Goal: Task Accomplishment & Management: Use online tool/utility

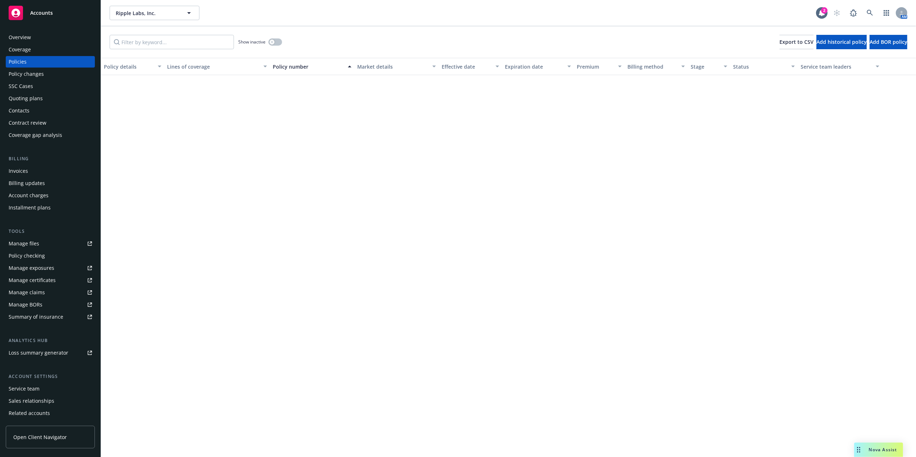
scroll to position [1139, 0]
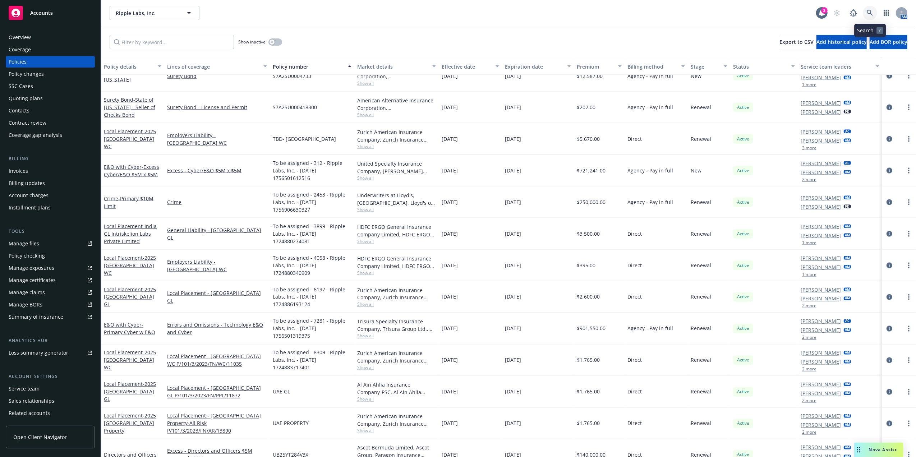
click at [872, 10] on icon at bounding box center [870, 13] width 6 height 6
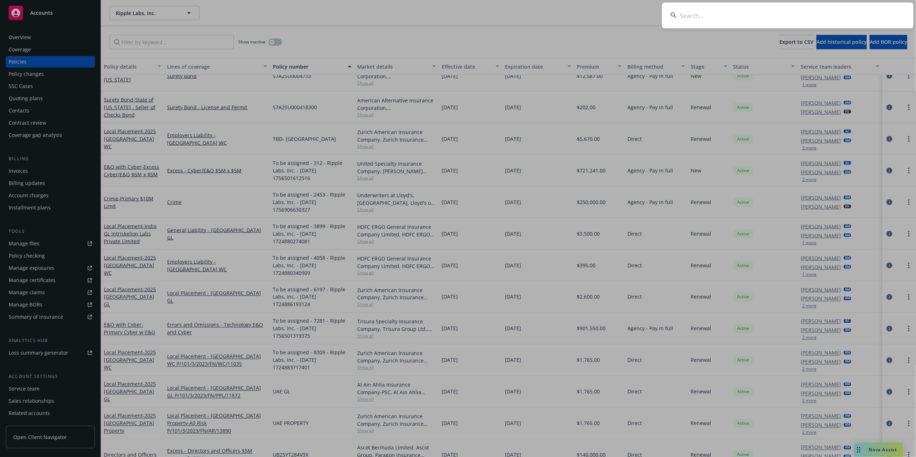
click at [801, 19] on input at bounding box center [788, 16] width 252 height 26
paste input "Future Family, Inc"
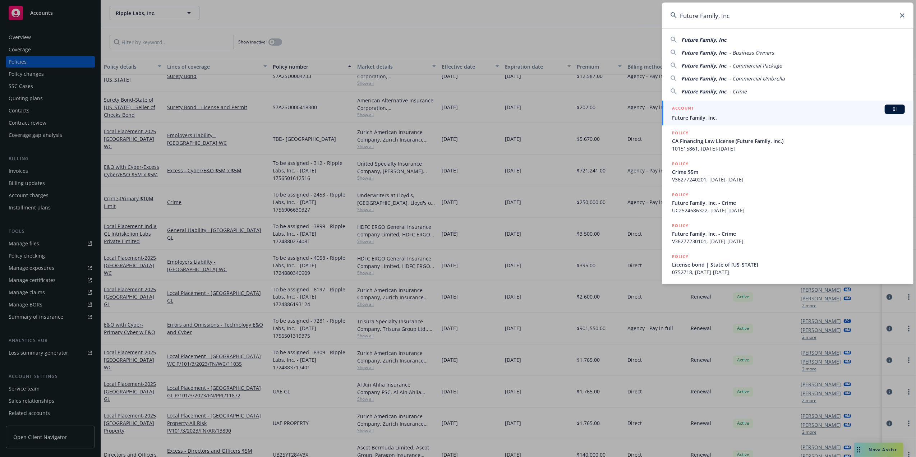
type input "Future Family, Inc"
click at [716, 114] on span "Future Family, Inc." at bounding box center [788, 118] width 233 height 8
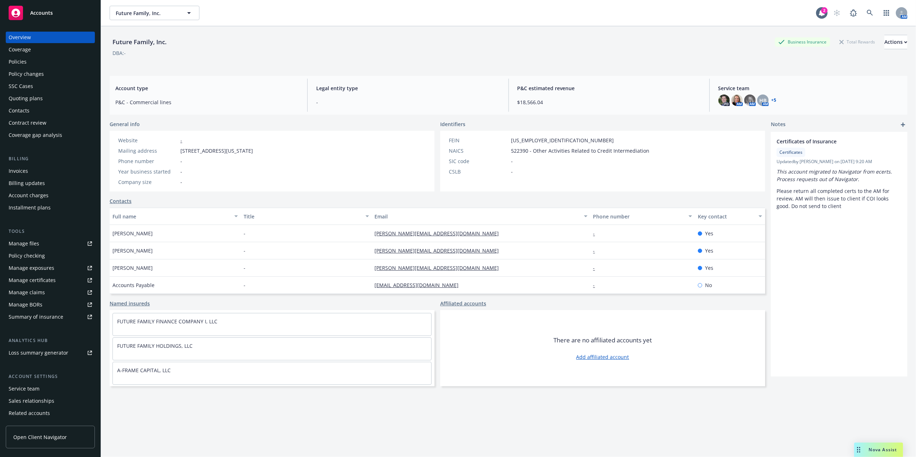
click at [26, 102] on div "Quoting plans" at bounding box center [26, 98] width 34 height 11
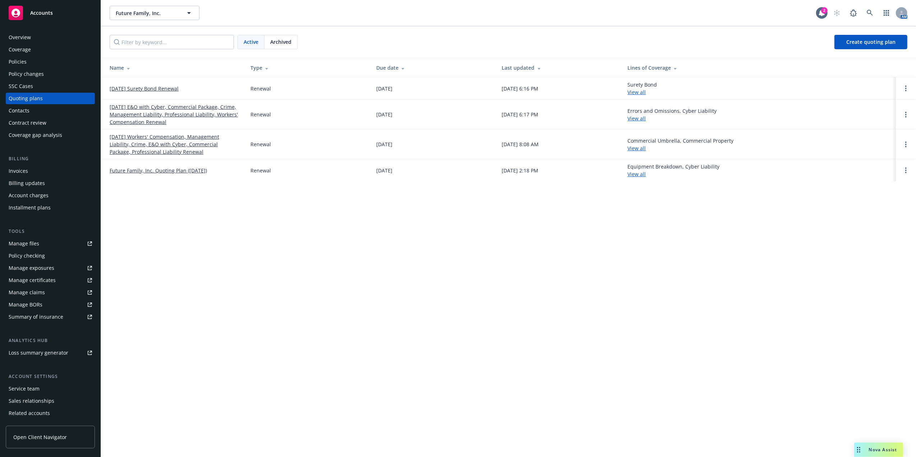
click at [163, 112] on link "11/14/25 E&O with Cyber, Commercial Package, Crime, Management Liability, Profe…" at bounding box center [174, 114] width 129 height 23
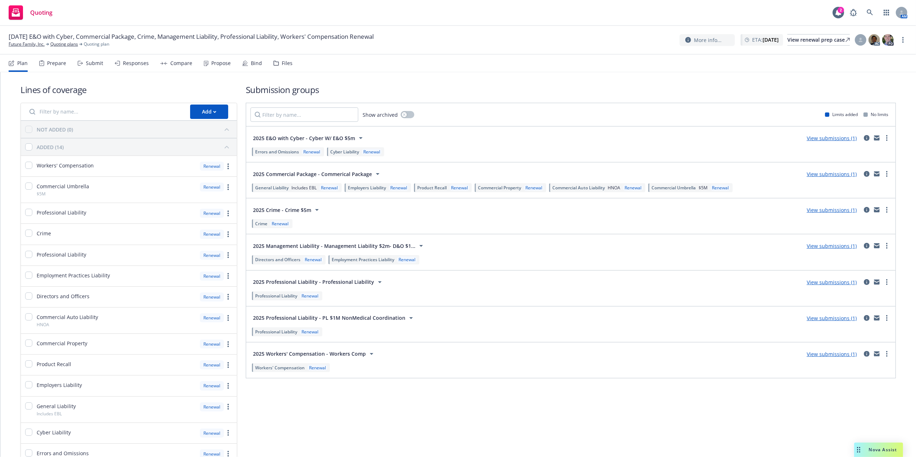
click at [284, 64] on div "Files" at bounding box center [287, 63] width 11 height 6
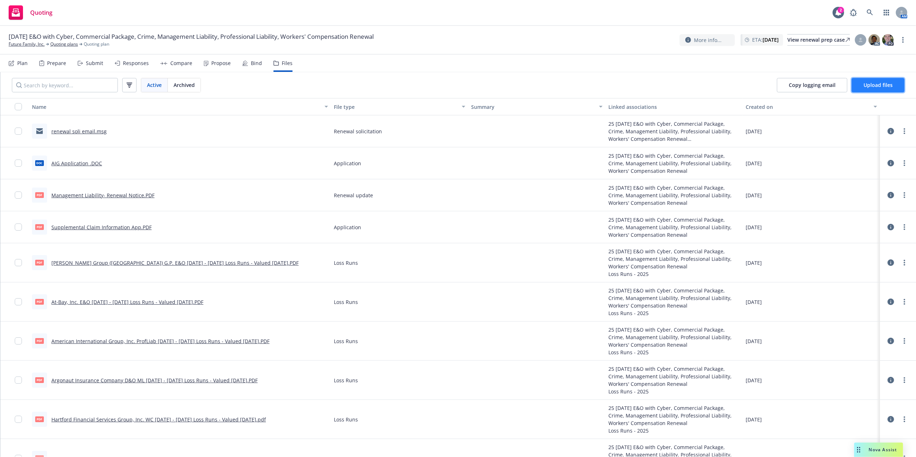
click at [880, 87] on span "Upload files" at bounding box center [878, 85] width 29 height 7
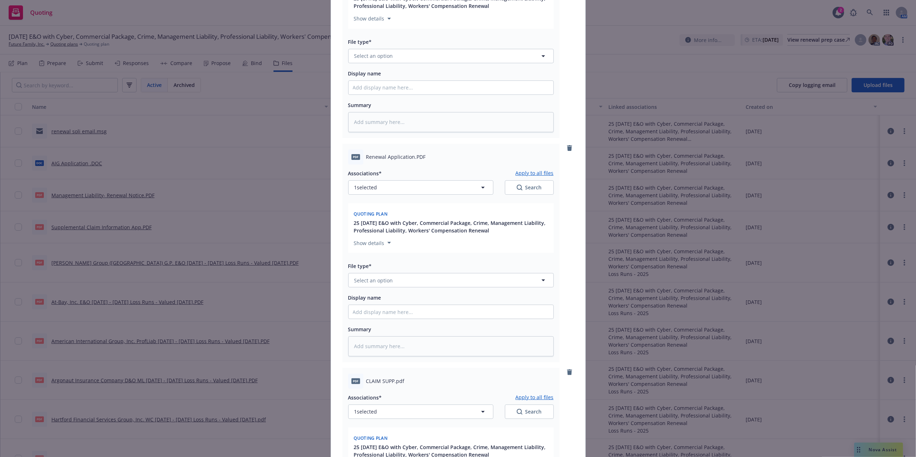
scroll to position [397, 0]
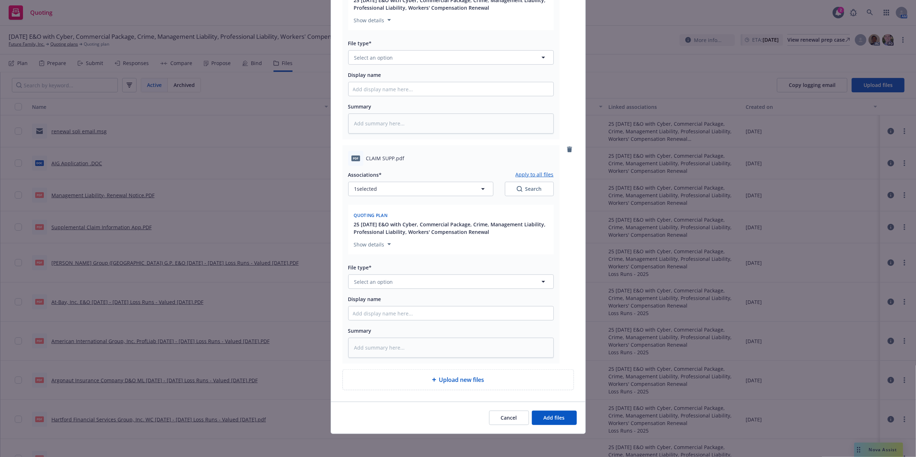
type textarea "x"
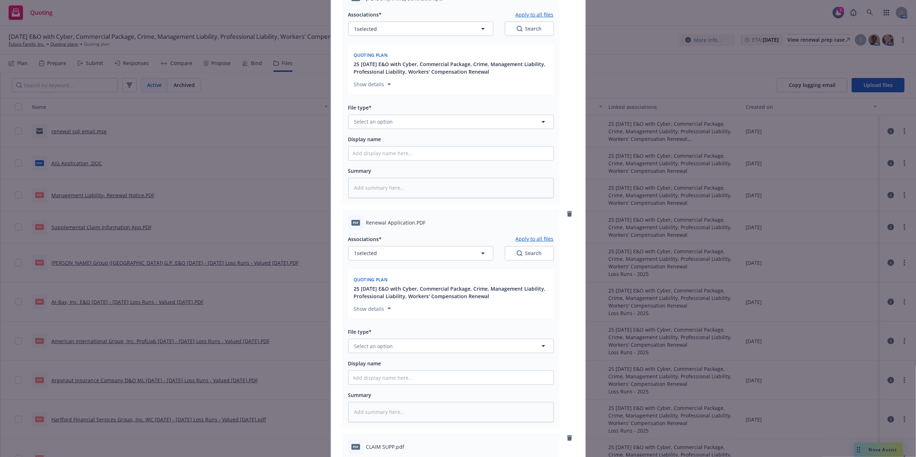
scroll to position [0, 0]
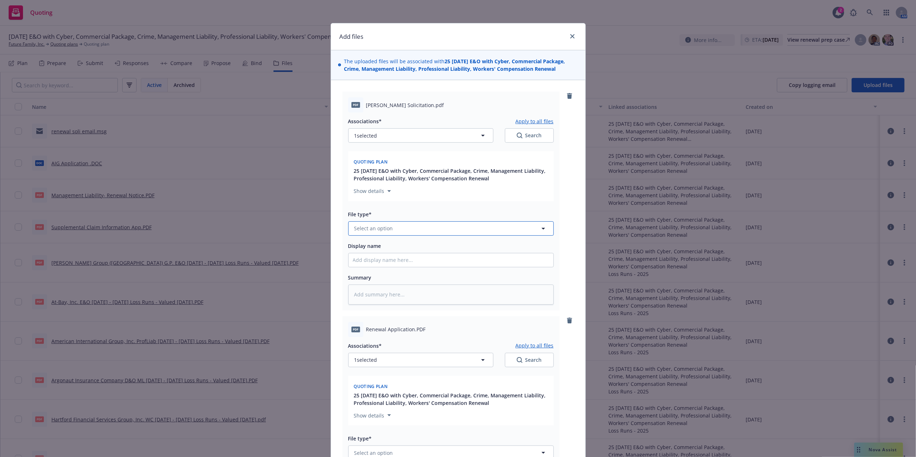
click at [437, 226] on button "Select an option" at bounding box center [451, 228] width 206 height 14
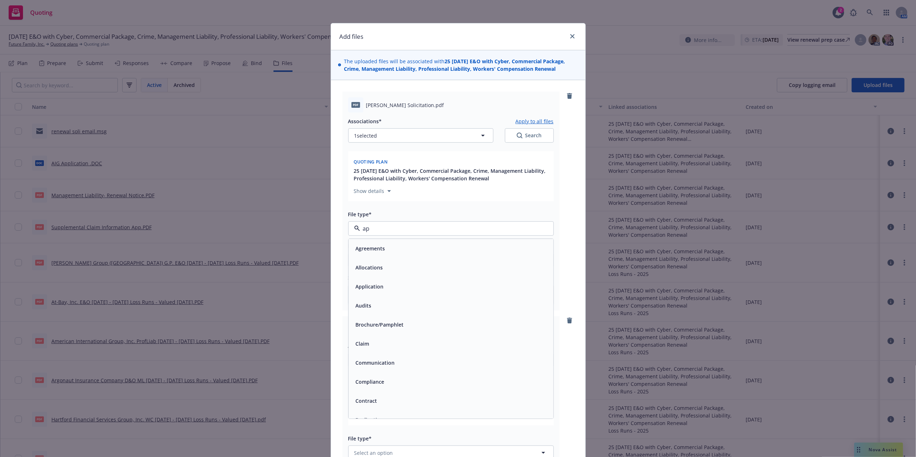
type input "app"
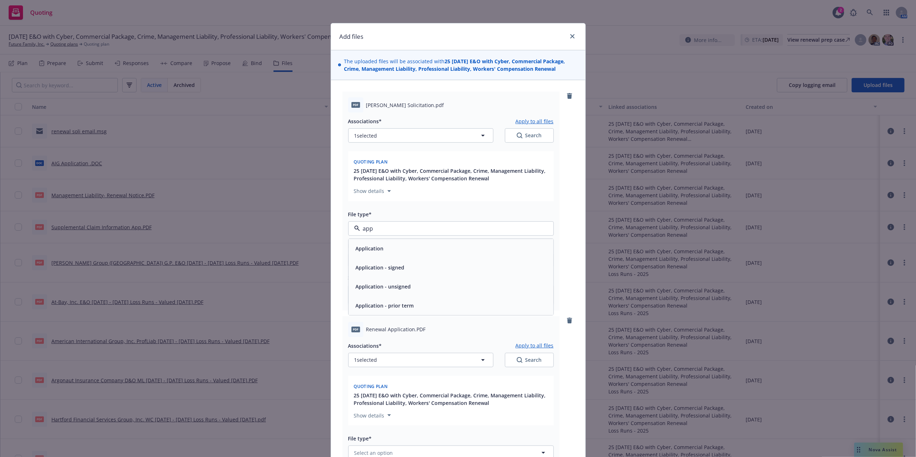
drag, startPoint x: 425, startPoint y: 257, endPoint x: 894, endPoint y: 178, distance: 475.1
click at [426, 256] on div "Application" at bounding box center [451, 248] width 205 height 19
type textarea "x"
click at [414, 229] on span "Application" at bounding box center [437, 229] width 166 height 8
type input "renewa"
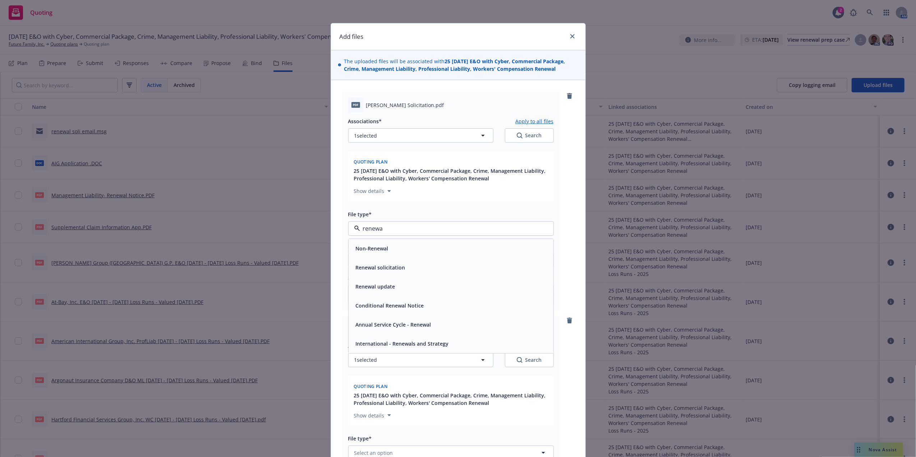
click at [390, 265] on span "Renewal solicitation" at bounding box center [381, 268] width 50 height 8
click at [410, 264] on input "Display name" at bounding box center [451, 260] width 205 height 14
type textarea "x"
type input "RE"
type textarea "x"
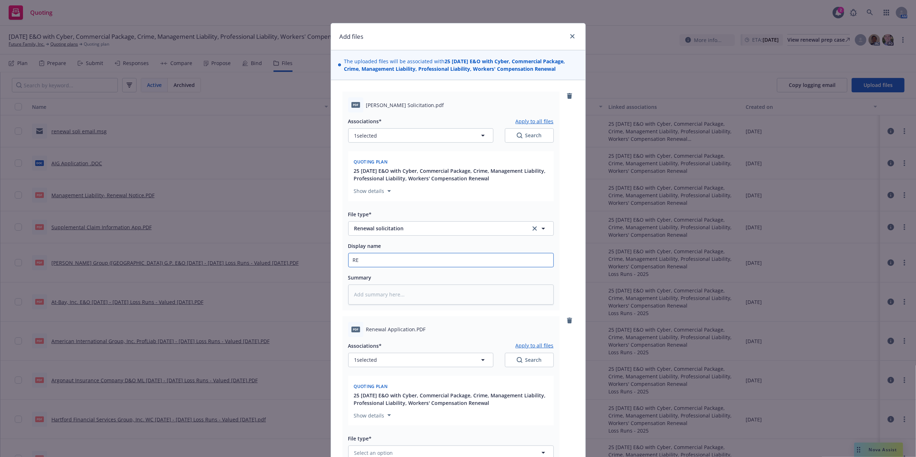
type input "REn"
type textarea "x"
type input "RE"
type textarea "x"
type input "R"
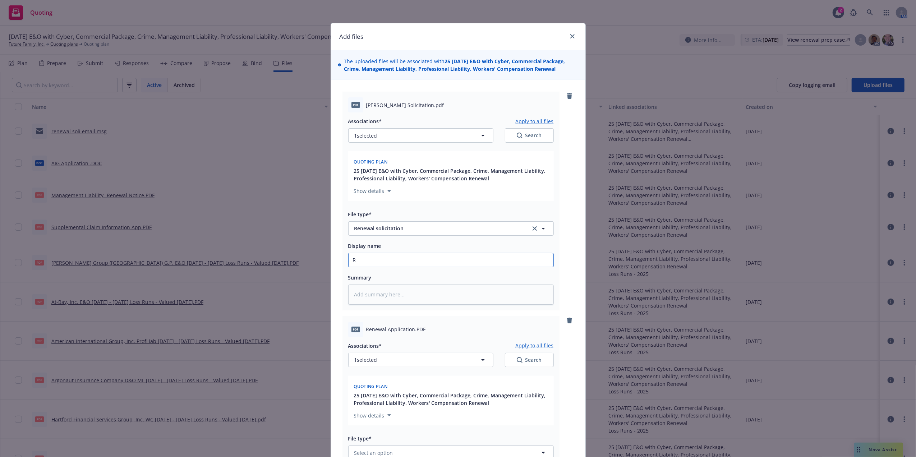
type textarea "x"
type input "Re"
type textarea "x"
type input "Ren"
type textarea "x"
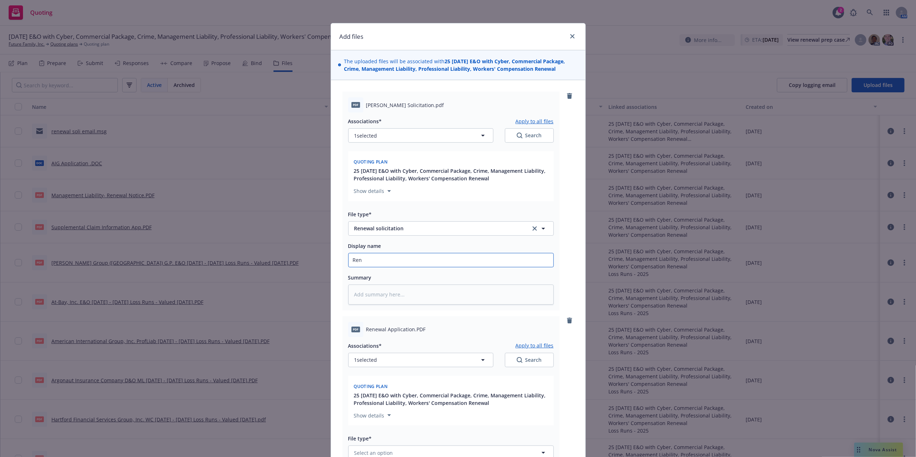
type input "Rene"
type textarea "x"
type input "Renew"
type textarea "x"
type input "Renewal"
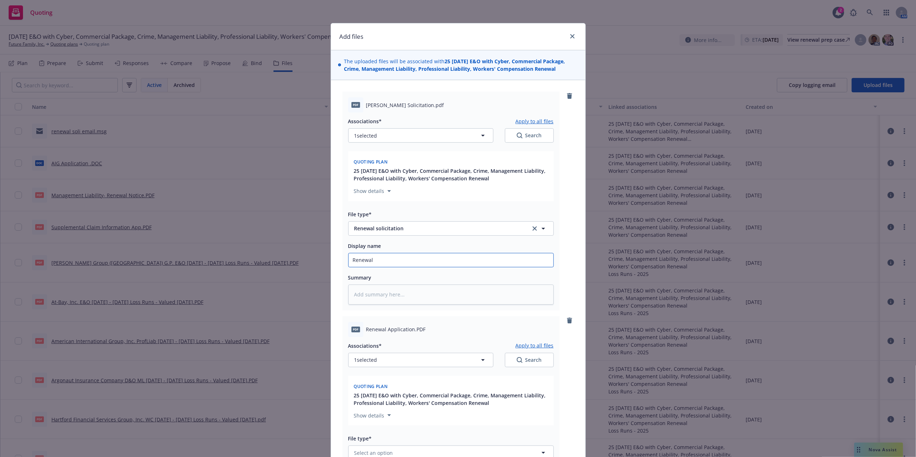
type textarea "x"
type input "Renewal N"
type textarea "x"
type input "Renewal No"
type textarea "x"
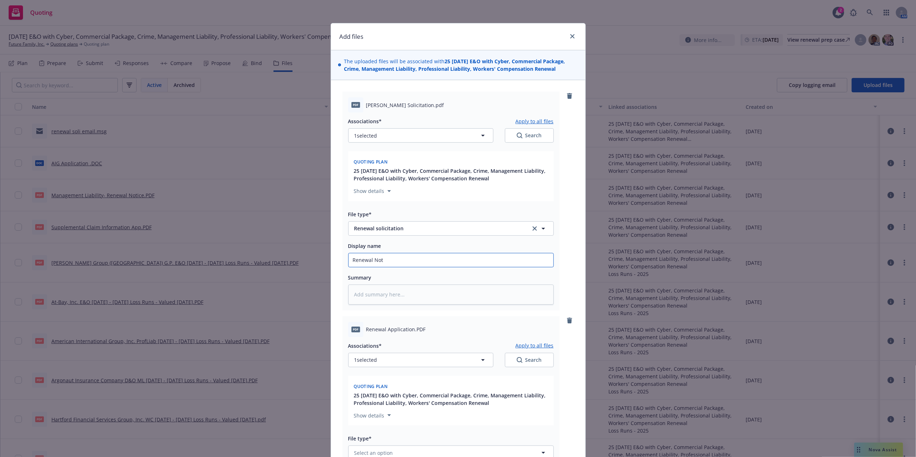
type input "Renewal Noti"
type textarea "x"
type input "Renewal Notic"
type textarea "x"
type input "Renewal Notice"
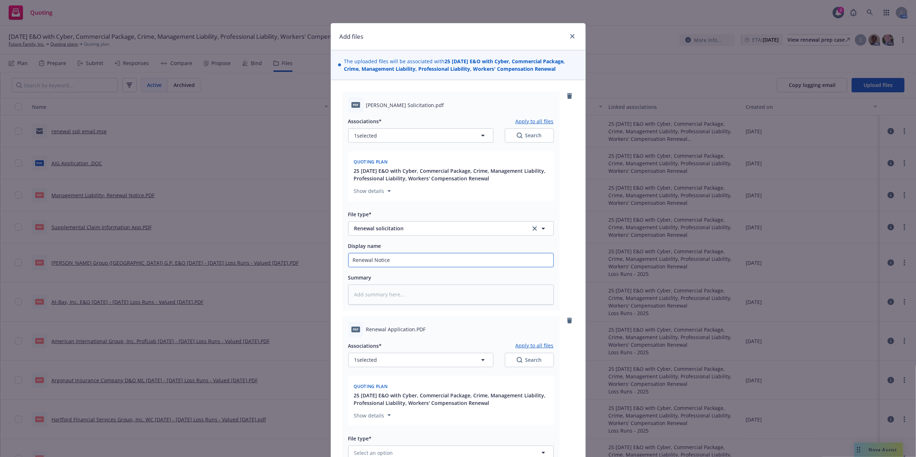
type textarea "x"
type input "Renewal Notice"
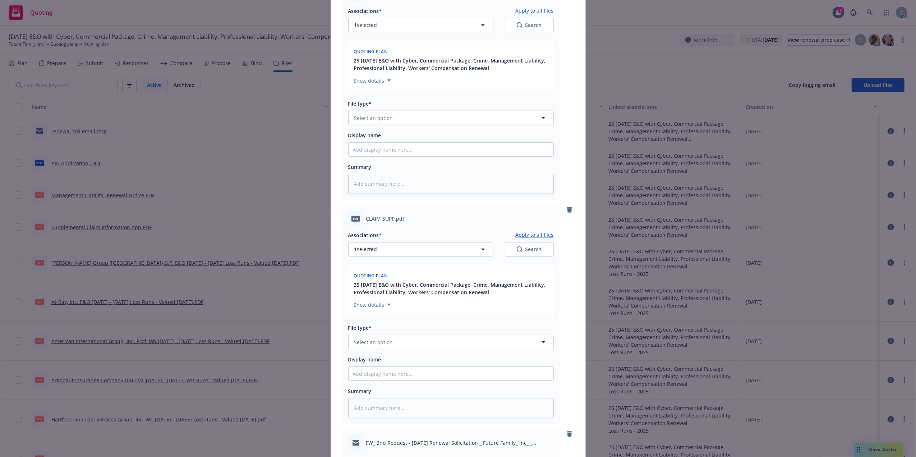
scroll to position [336, 0]
click at [387, 118] on span "Select an option" at bounding box center [373, 117] width 39 height 8
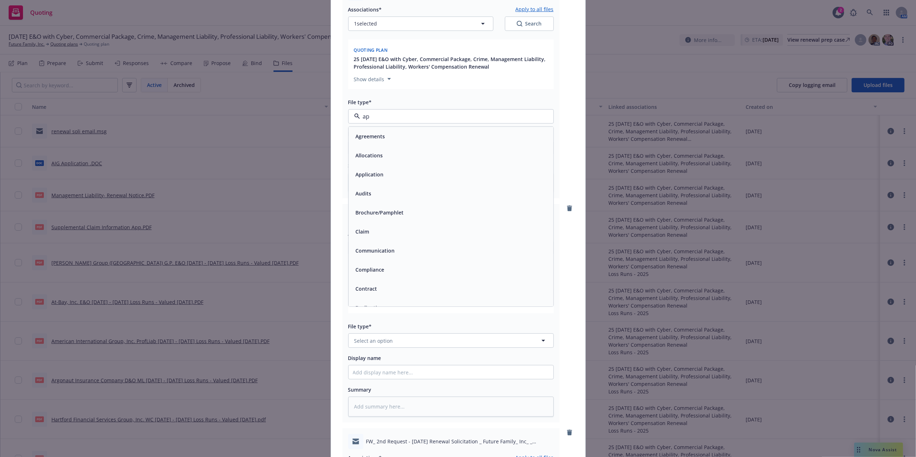
type input "app"
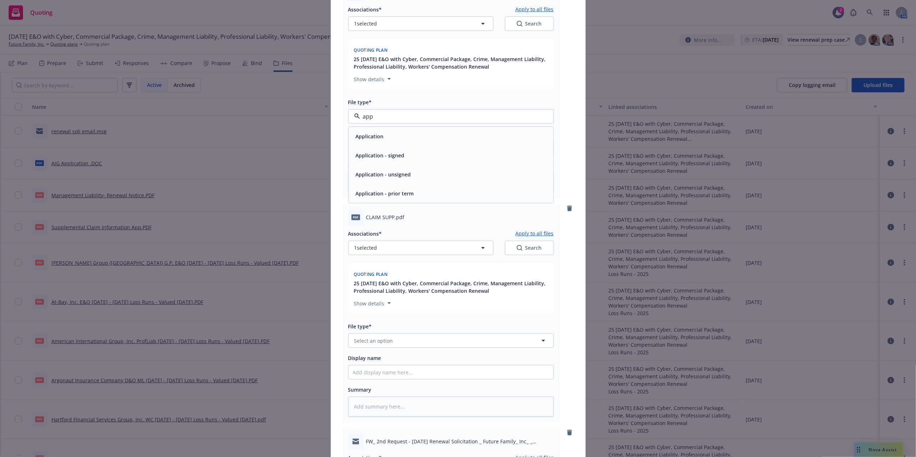
click at [387, 137] on div "Application" at bounding box center [451, 136] width 196 height 10
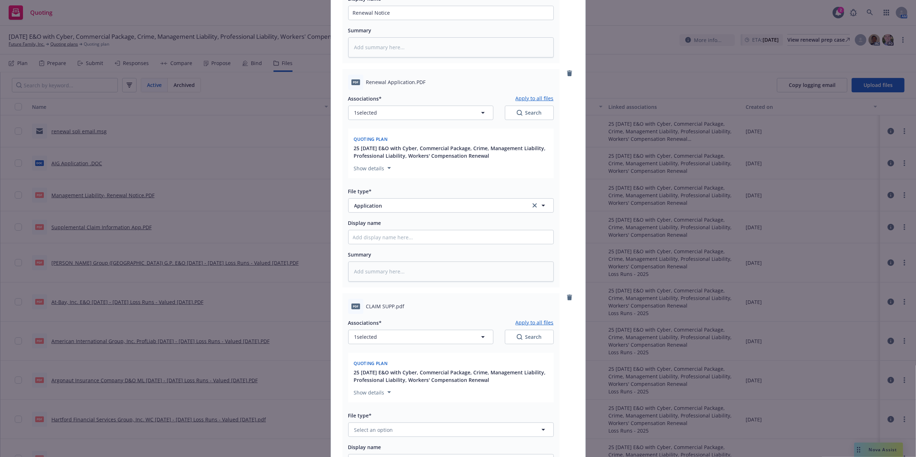
scroll to position [236, 0]
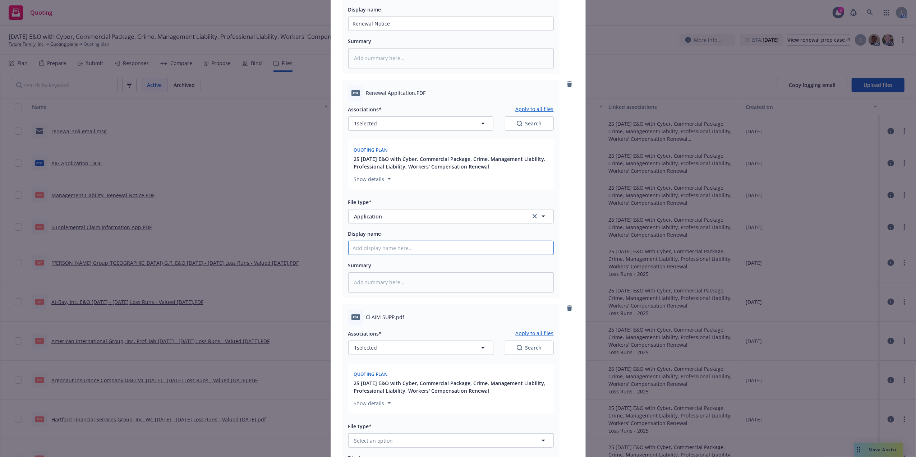
click at [368, 246] on input "Display name" at bounding box center [451, 248] width 205 height 14
type textarea "x"
type input "v"
type textarea "x"
type input "ve"
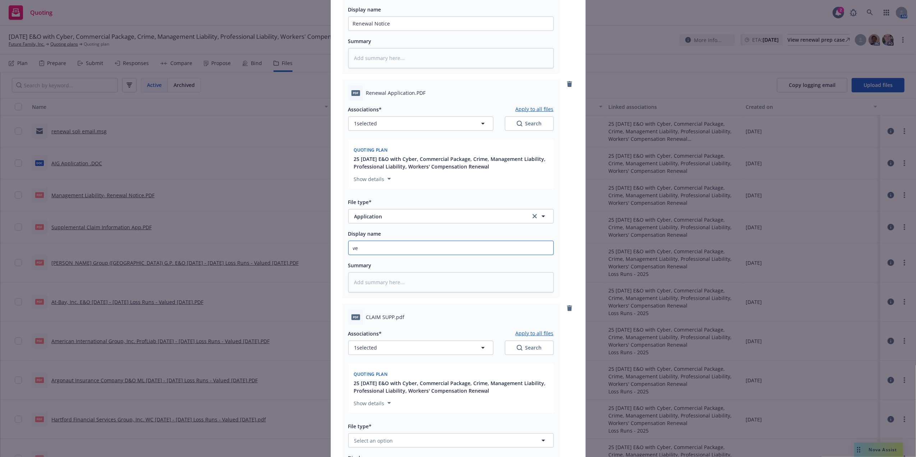
type textarea "x"
type input "vel"
type textarea "x"
type input "vela"
type textarea "x"
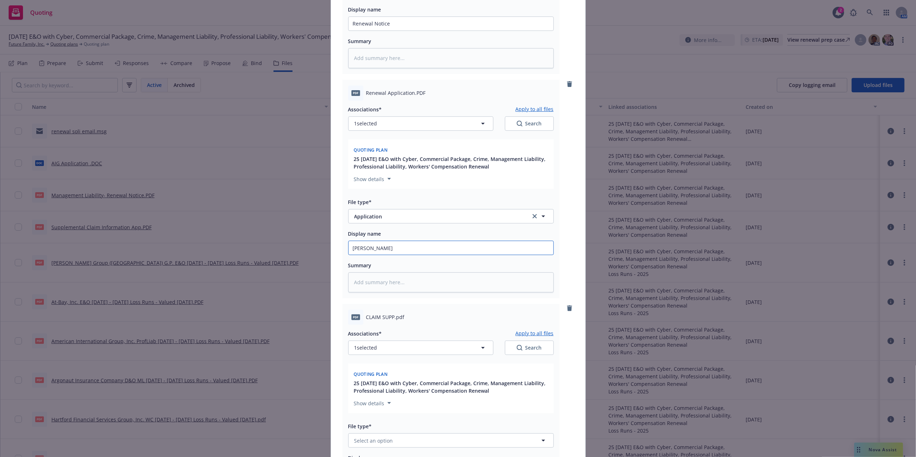
type input "vela P"
type textarea "x"
type input "vela PL"
type textarea "x"
type input "vela PL"
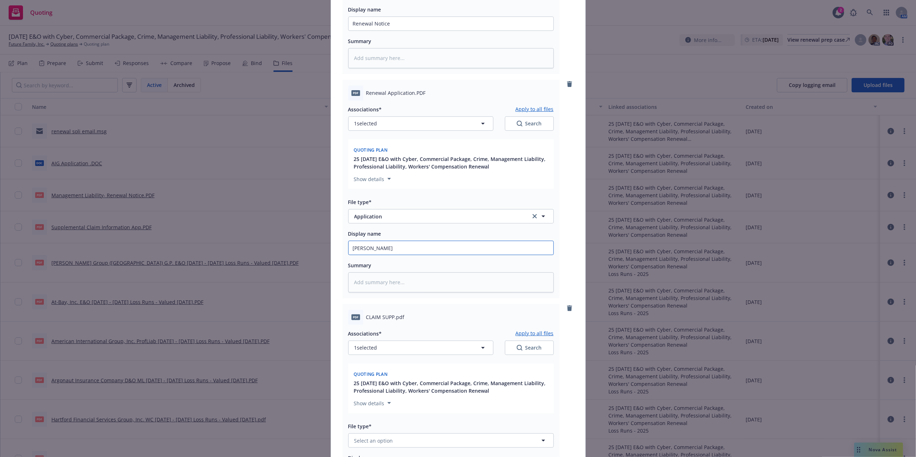
type textarea "x"
type input "vela PL A"
type textarea "x"
type input "vela PL Ap"
type textarea "x"
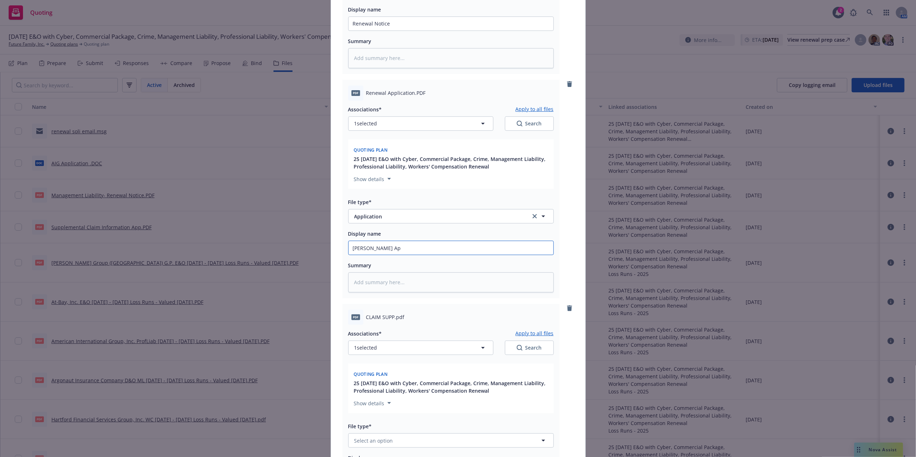
type input "vela PL App"
type textarea "x"
type input "vela PL Appli"
type textarea "x"
type input "vela PL Applica"
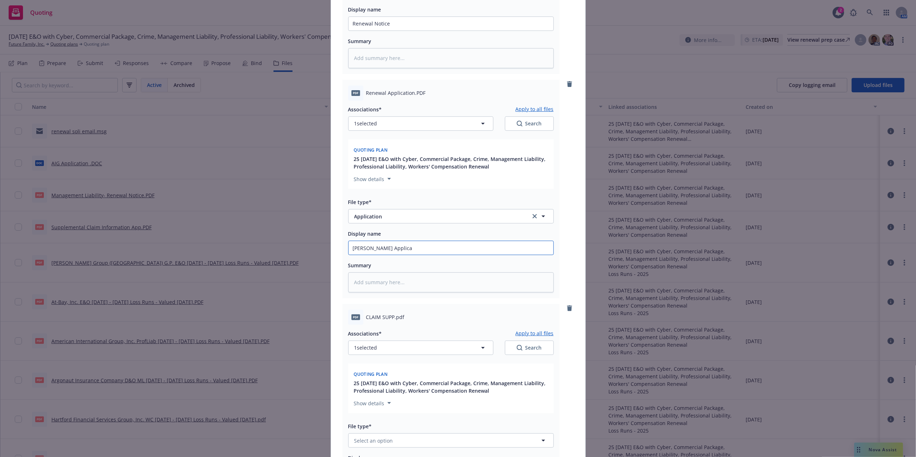
type textarea "x"
type input "vela PL Applicat"
type textarea "x"
type input "vela PL Applicati"
type textarea "x"
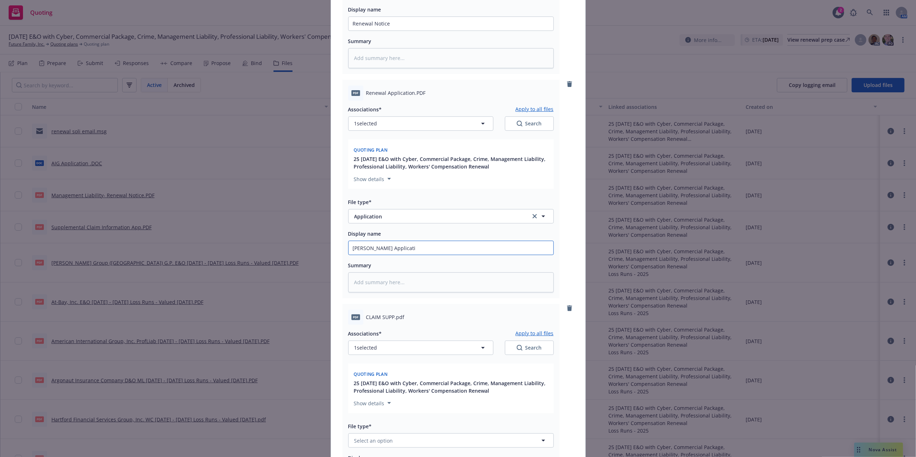
type input "vela PL Applicatio"
type textarea "x"
type input "vela PL Application"
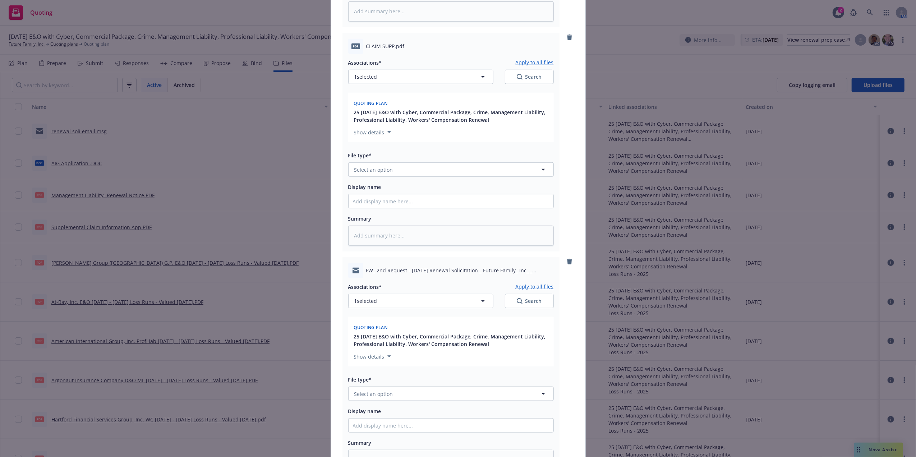
scroll to position [512, 0]
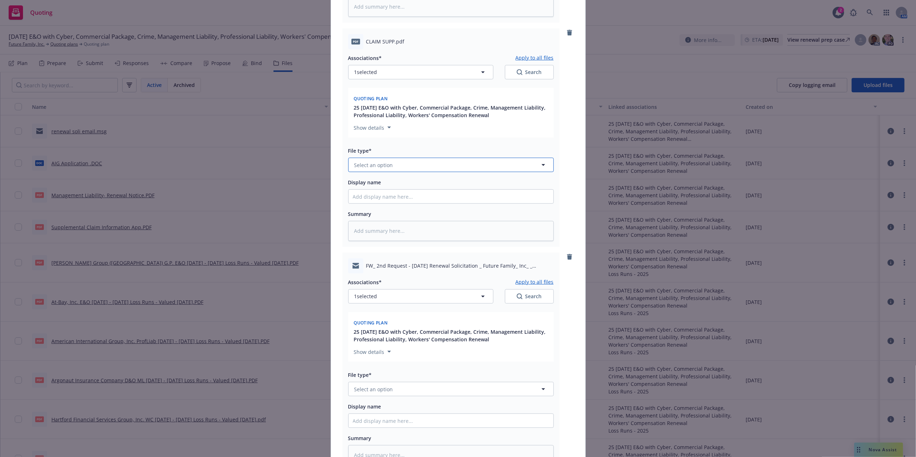
click at [442, 166] on button "Select an option" at bounding box center [451, 165] width 206 height 14
type input "app"
click at [391, 186] on div "Application" at bounding box center [451, 185] width 196 height 10
click at [397, 196] on input "Display name" at bounding box center [451, 197] width 205 height 14
paste input "SUPPLEMENTAL CLAIM INFORMATION"
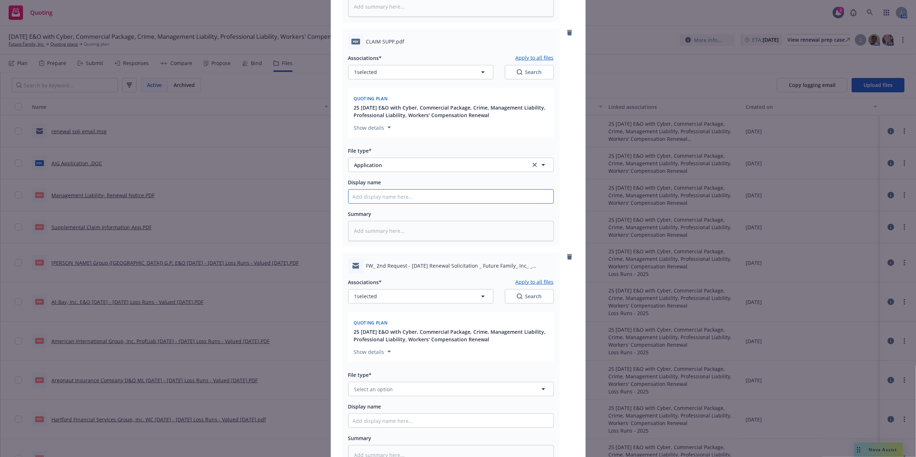
type textarea "x"
type input "SUPPLEMENTAL CLAIM INFORMATION"
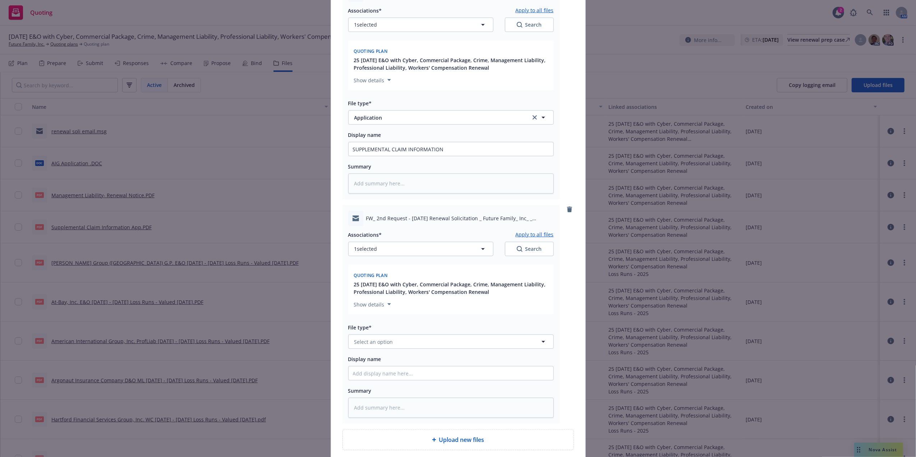
scroll to position [617, 0]
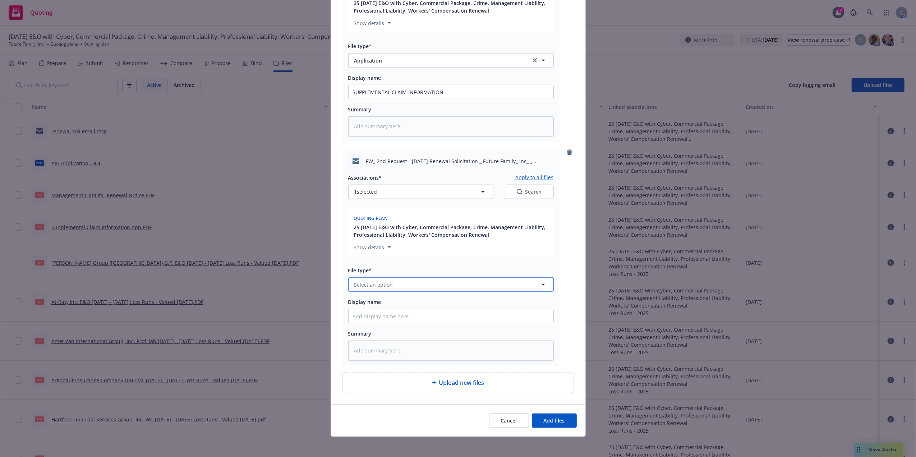
click at [380, 286] on span "Select an option" at bounding box center [373, 285] width 39 height 8
type input "email"
click at [399, 288] on input "email" at bounding box center [449, 284] width 179 height 9
type input "email"
click at [376, 264] on div "Email" at bounding box center [451, 264] width 196 height 10
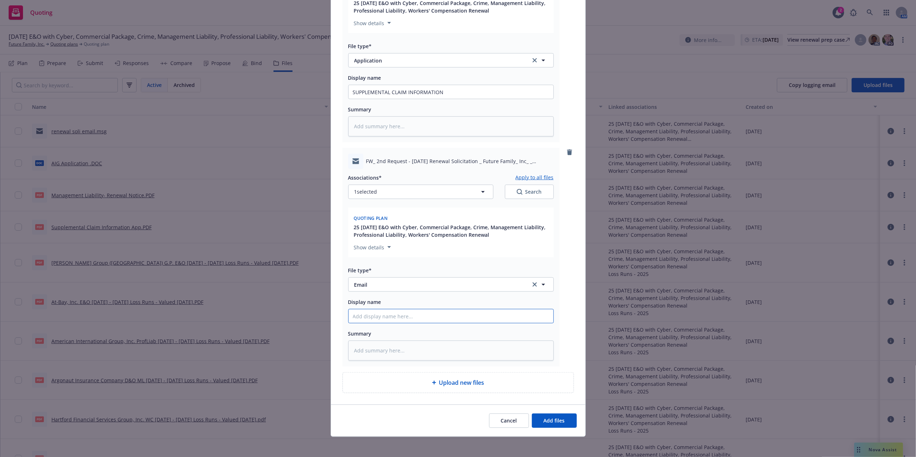
click at [392, 315] on input "Display name" at bounding box center [451, 316] width 205 height 14
type textarea "x"
type input "C"
type textarea "x"
type input "CR"
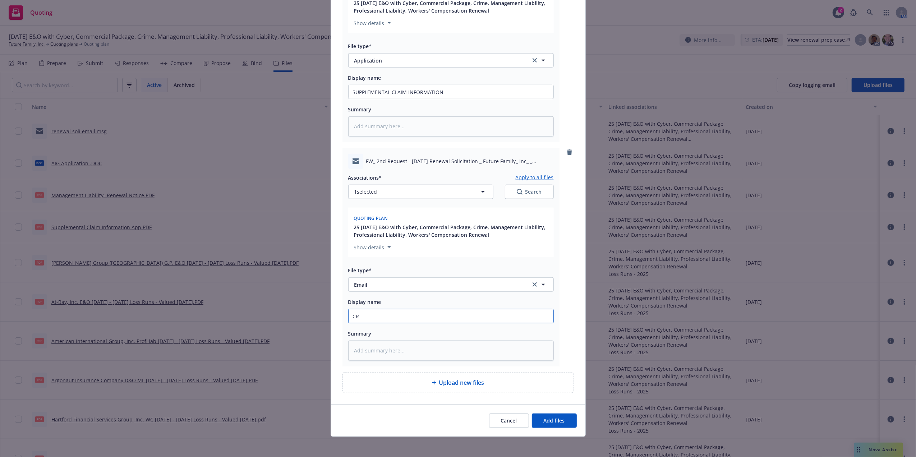
type textarea "x"
type input "CRC"
type textarea "x"
type input "CRC"
type textarea "x"
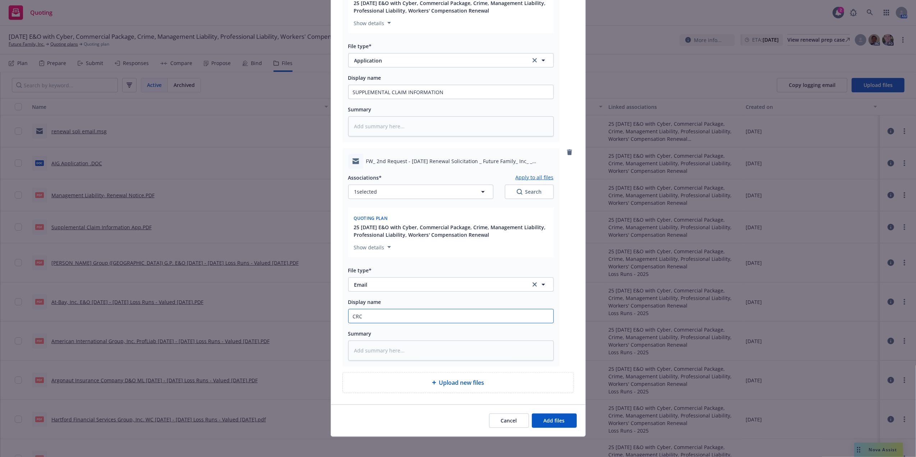
type input "CRC G"
type textarea "x"
type input "CRC Gr"
type textarea "x"
type input "CRC Gro"
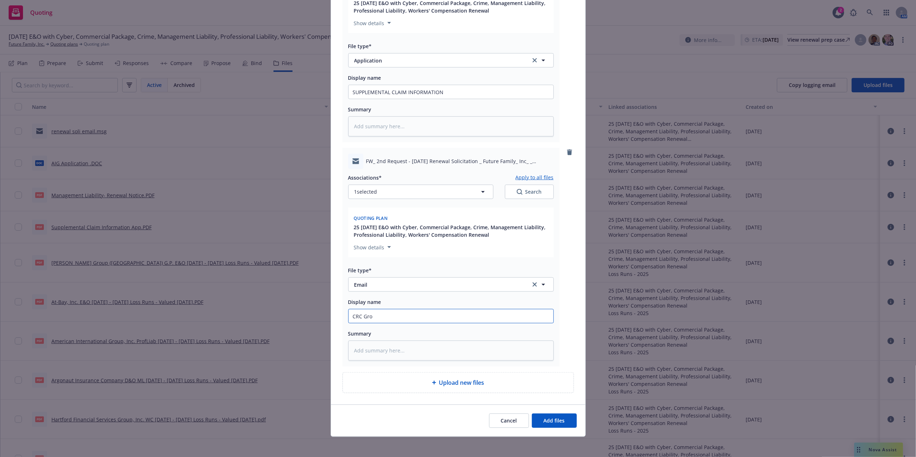
type textarea "x"
type input "CRC Grou"
type textarea "x"
type input "CRC Group"
type textarea "x"
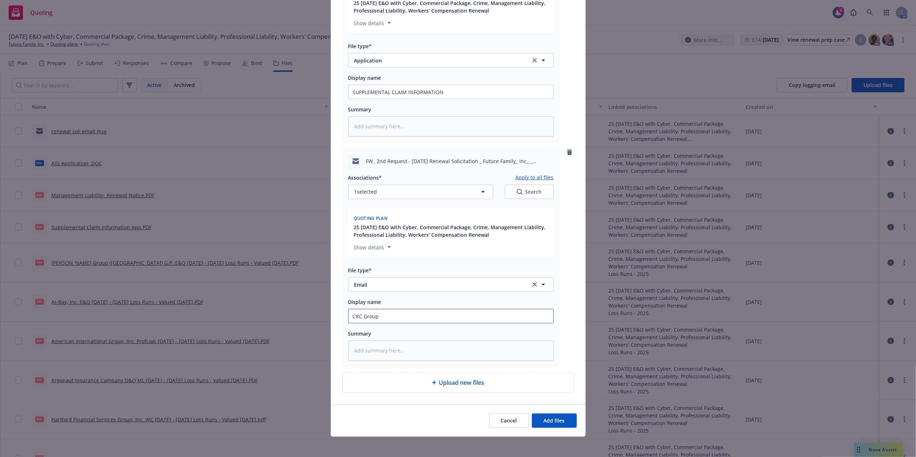
type input "CRC Group"
type textarea "x"
type input "CRC Group R"
type textarea "x"
type input "CRC Group Ren"
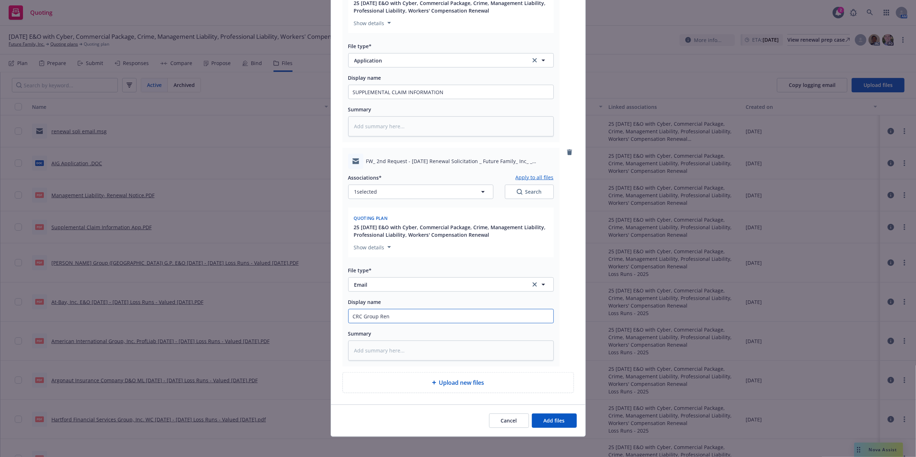
type textarea "x"
type input "CRC Group Rene"
type textarea "x"
type input "CRC Group Renewa"
type textarea "x"
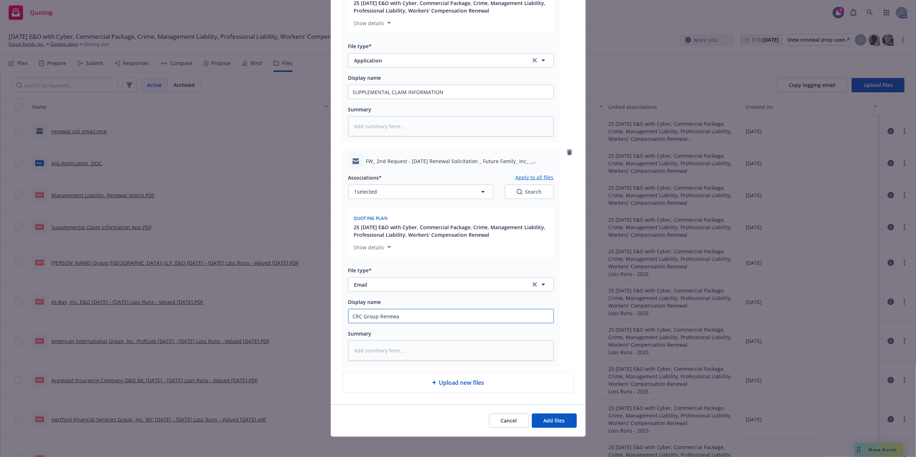
type input "CRC Group Renewal"
type textarea "x"
type input "CRC Group Renewal S"
type textarea "x"
type input "CRC Group Renewal So"
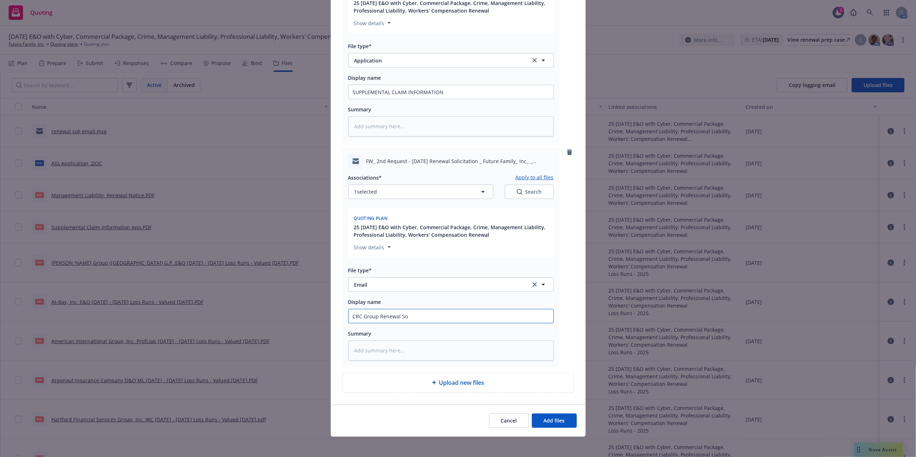
type textarea "x"
type input "CRC Group Renewal Sol"
type textarea "x"
type input "CRC Group Renewal Soli"
type textarea "x"
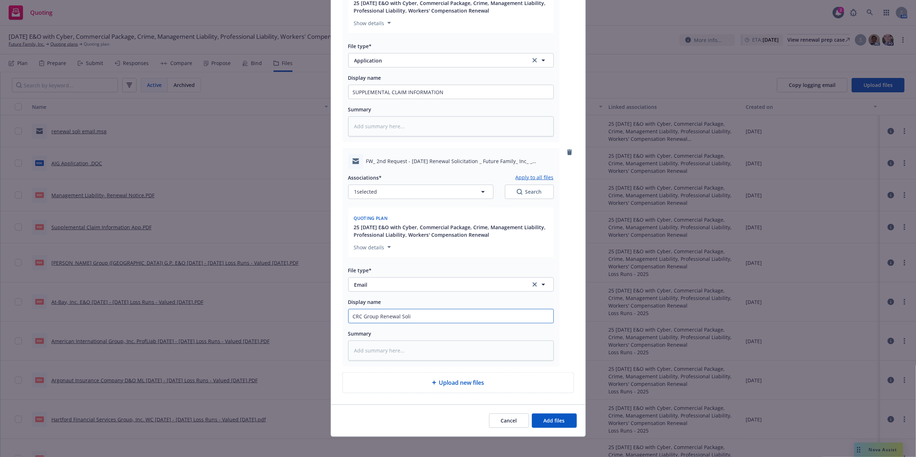
type input "CRC Group Renewal Soli"
type textarea "x"
type input "CRC Group Renewal Soli em"
type textarea "x"
type input "CRC Group Renewal Soli ema"
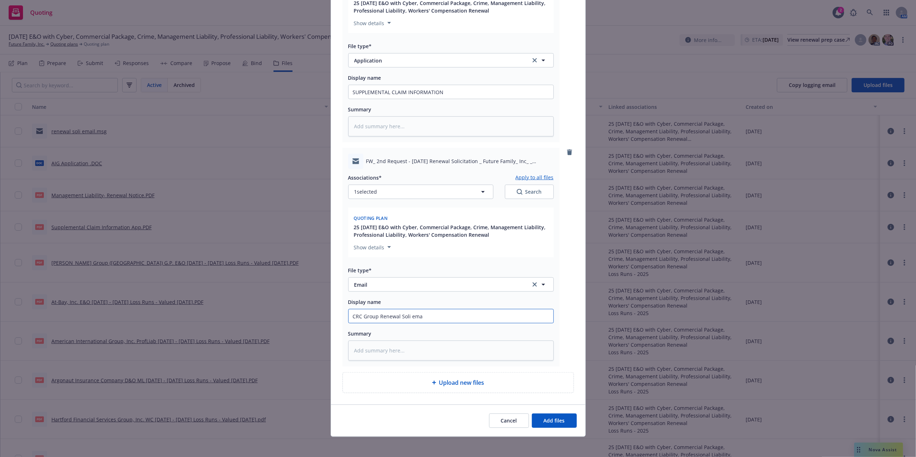
type textarea "x"
type input "CRC Group Renewal Soli emai"
type textarea "x"
type input "CRC Group Renewal Soli email"
click at [565, 423] on button "Add files" at bounding box center [554, 421] width 45 height 14
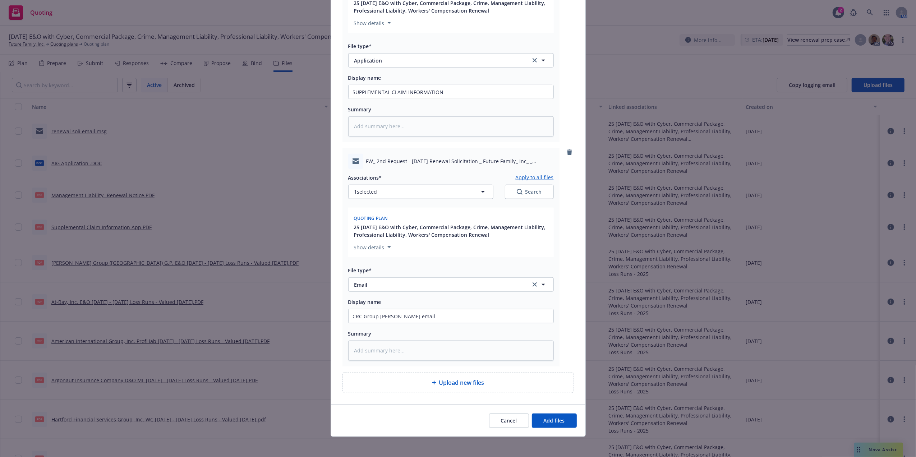
scroll to position [594, 0]
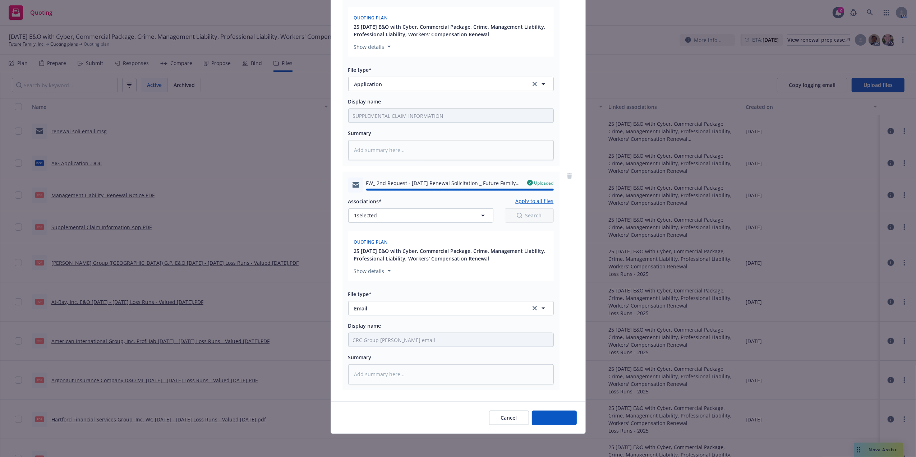
type textarea "x"
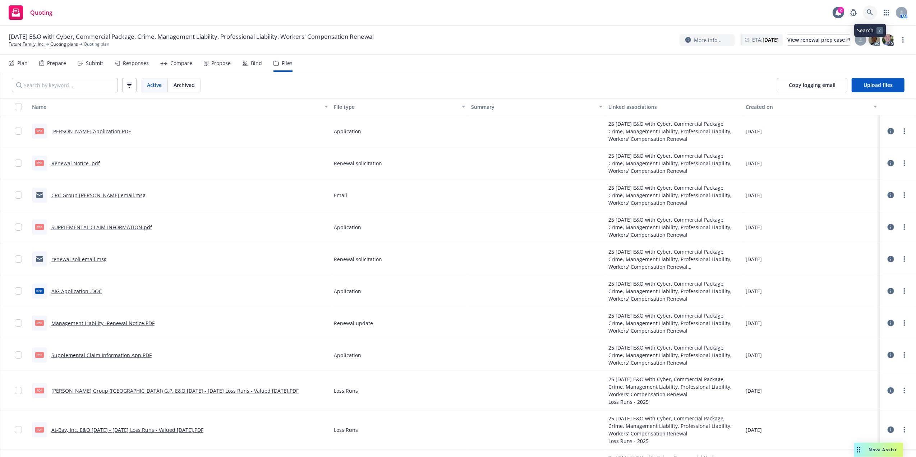
click at [873, 13] on link at bounding box center [870, 12] width 14 height 14
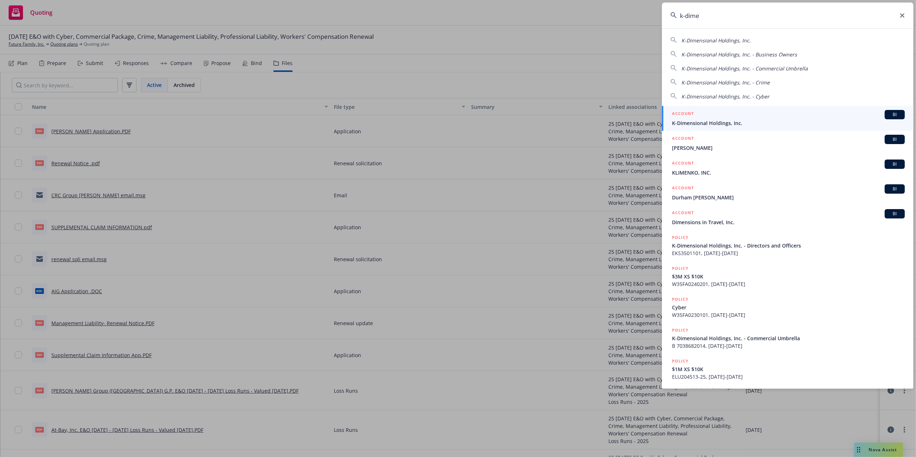
type input "k-dime"
click at [705, 118] on div "ACCOUNT BI" at bounding box center [788, 114] width 233 height 9
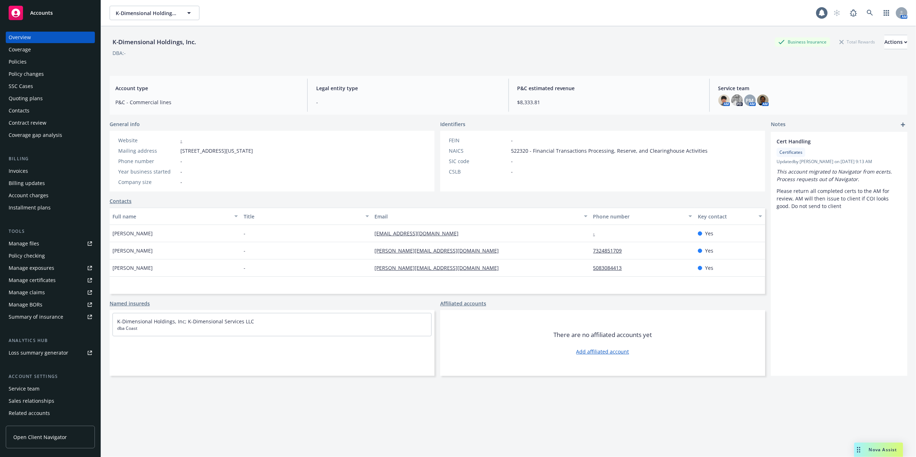
click at [15, 64] on div "Policies" at bounding box center [18, 61] width 18 height 11
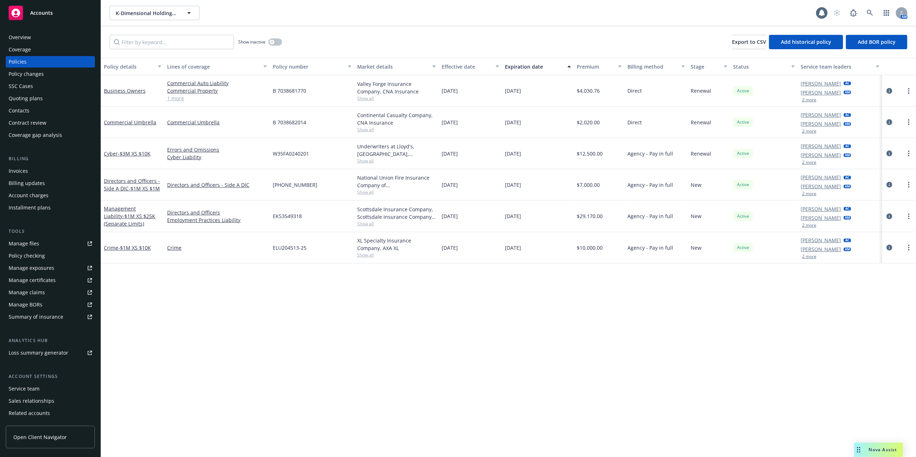
click at [59, 95] on div "Quoting plans" at bounding box center [50, 98] width 83 height 11
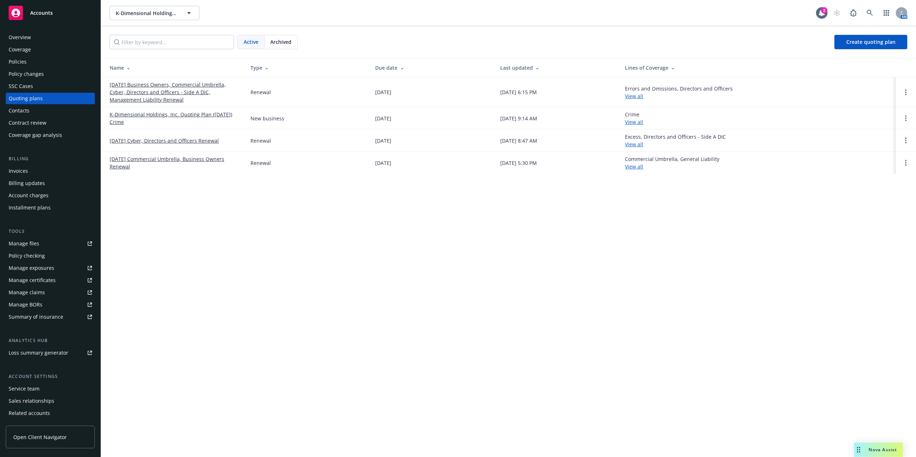
click at [154, 98] on link "[DATE] Business Owners, Commercial Umbrella, Cyber, Directors and Officers - Si…" at bounding box center [174, 92] width 129 height 23
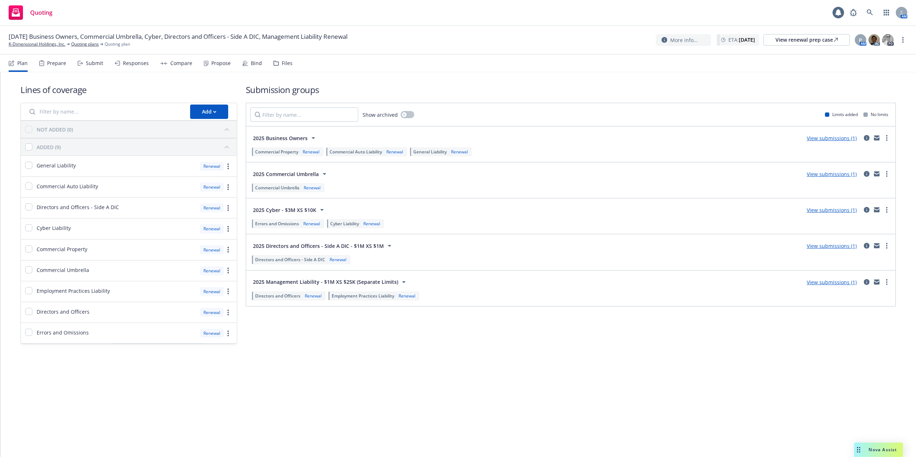
click at [280, 57] on div "Files" at bounding box center [282, 63] width 19 height 17
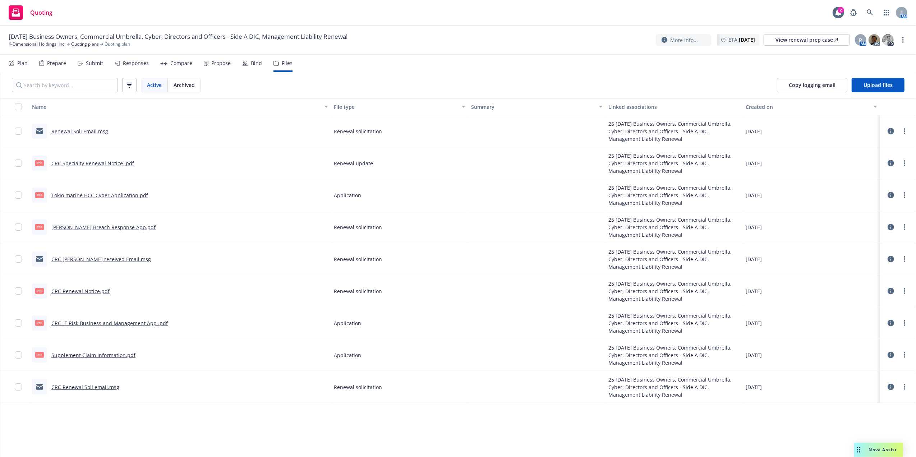
click at [63, 193] on link "Tokio marine HCC Cyber Application.pdf" at bounding box center [99, 195] width 97 height 7
click at [877, 86] on span "Upload files" at bounding box center [878, 85] width 29 height 7
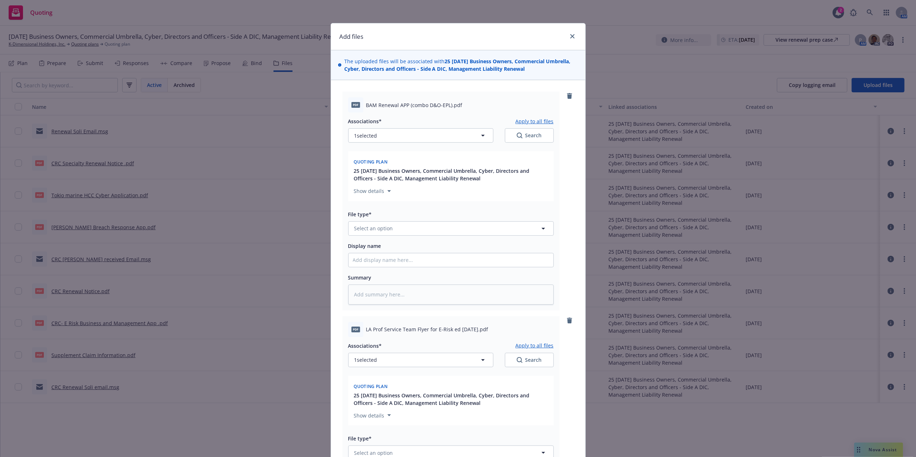
scroll to position [397, 0]
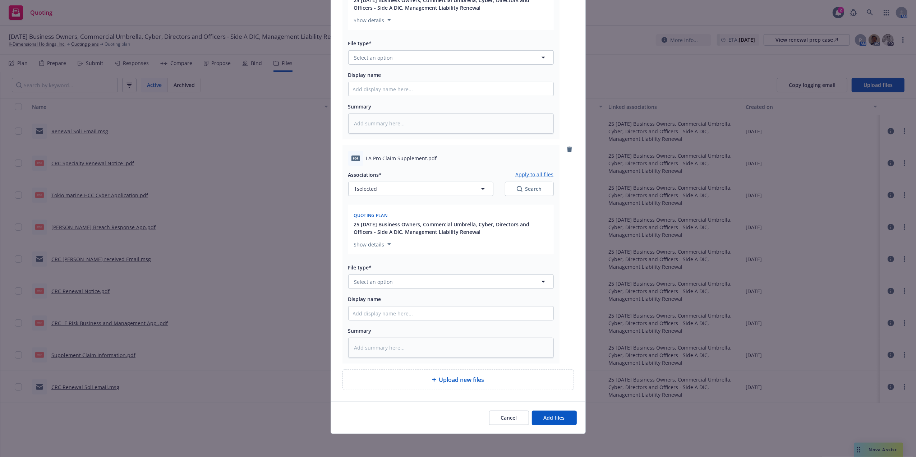
type textarea "x"
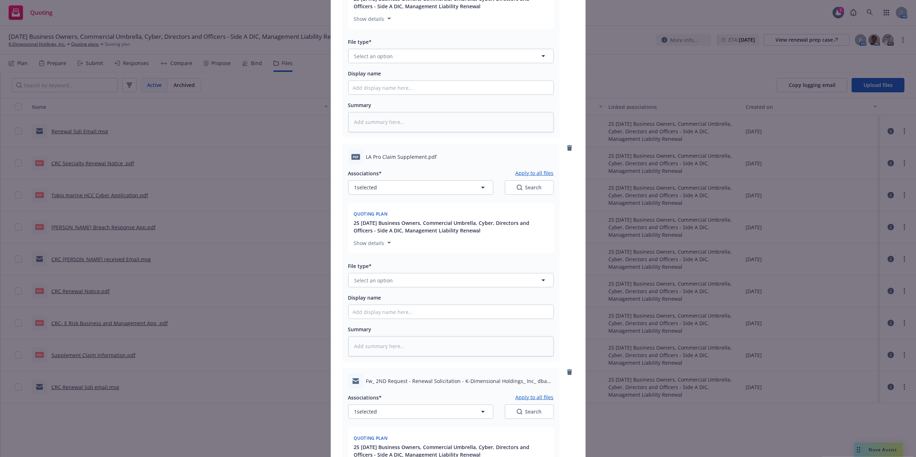
scroll to position [0, 0]
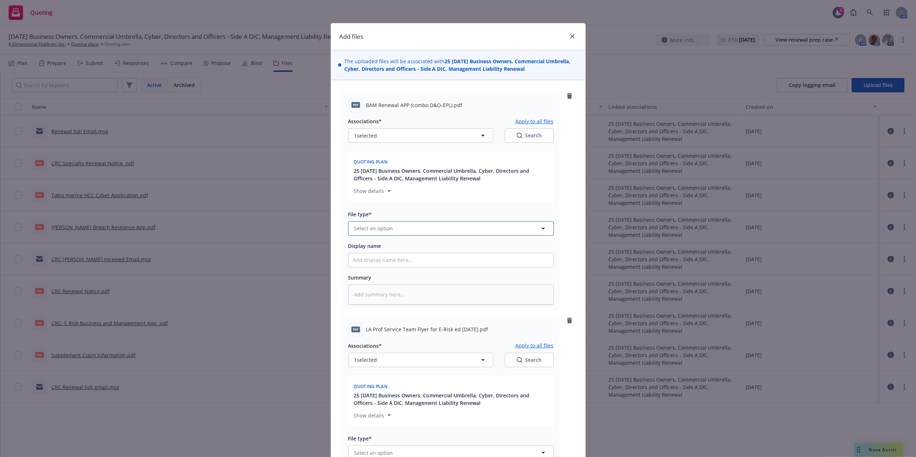
click at [415, 235] on button "Select an option" at bounding box center [451, 228] width 206 height 14
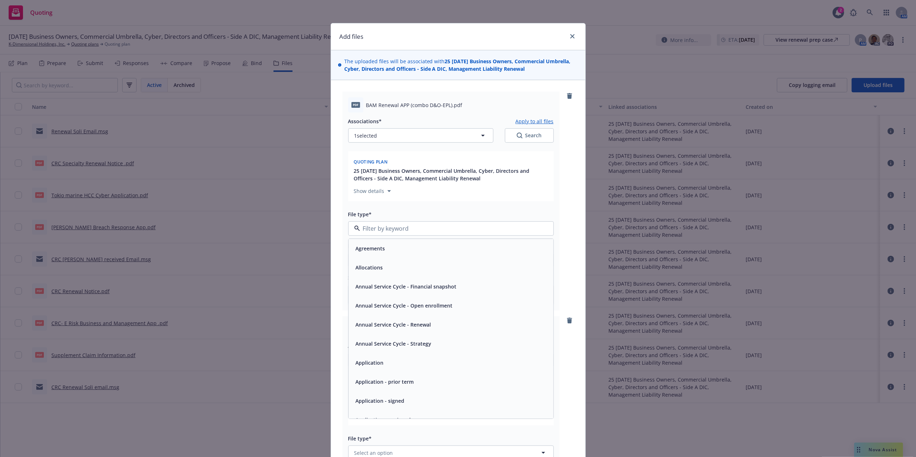
type input "b"
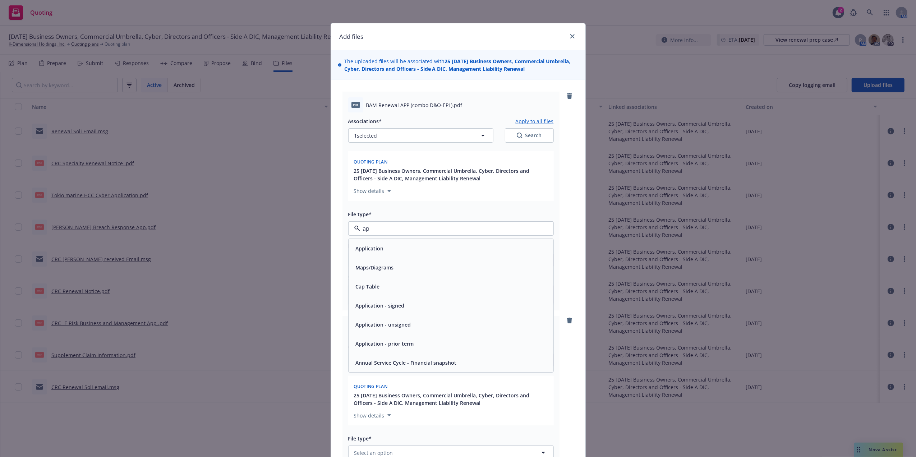
type input "app"
click at [436, 244] on div "Application" at bounding box center [451, 248] width 196 height 10
click at [414, 264] on input "Display name" at bounding box center [451, 260] width 205 height 14
type textarea "x"
type input "E"
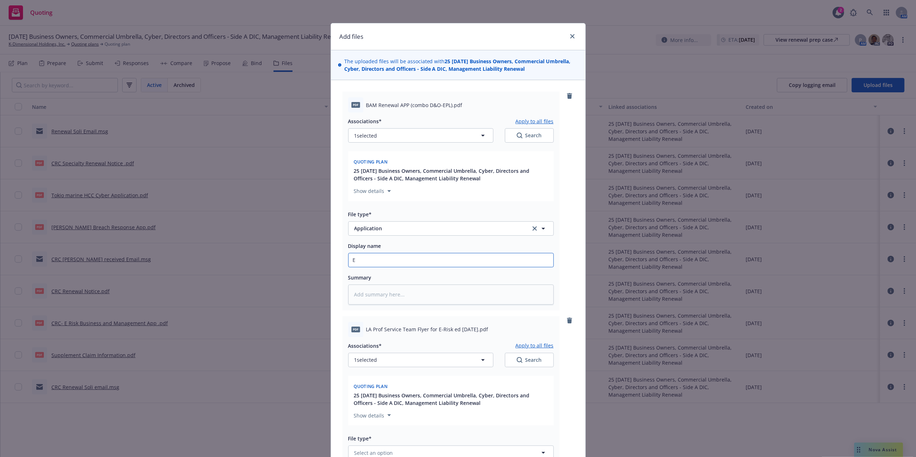
type textarea "x"
type input "E"
type textarea "x"
type input "E Ri"
type textarea "x"
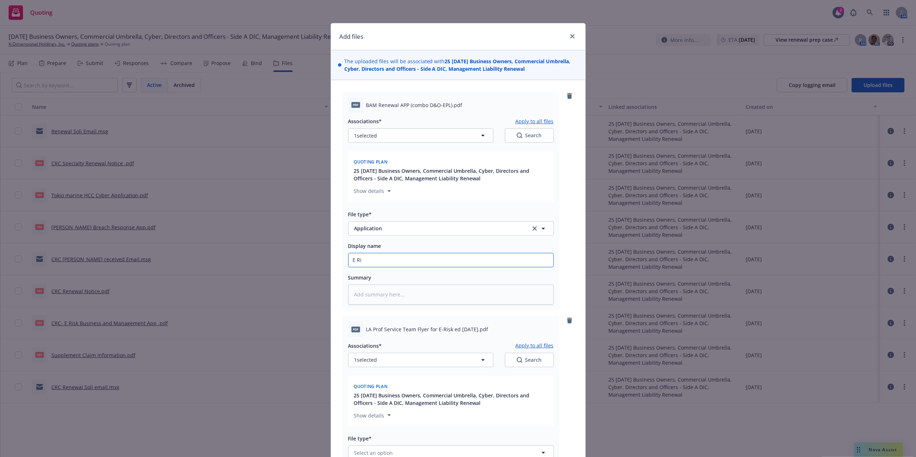
type input "E Ris"
type textarea "x"
type input "E Risk"
type textarea "x"
type input "E Risk"
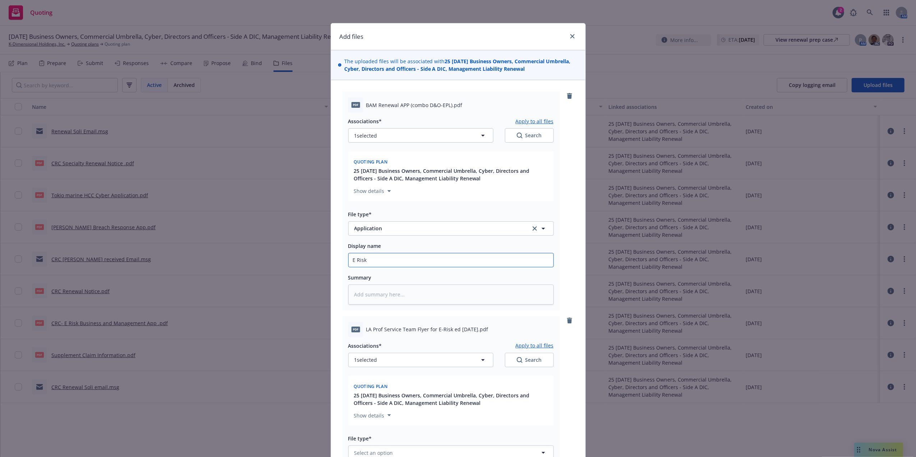
type textarea "x"
type input "E Risk R"
type textarea "x"
type input "E Risk Re"
type textarea "x"
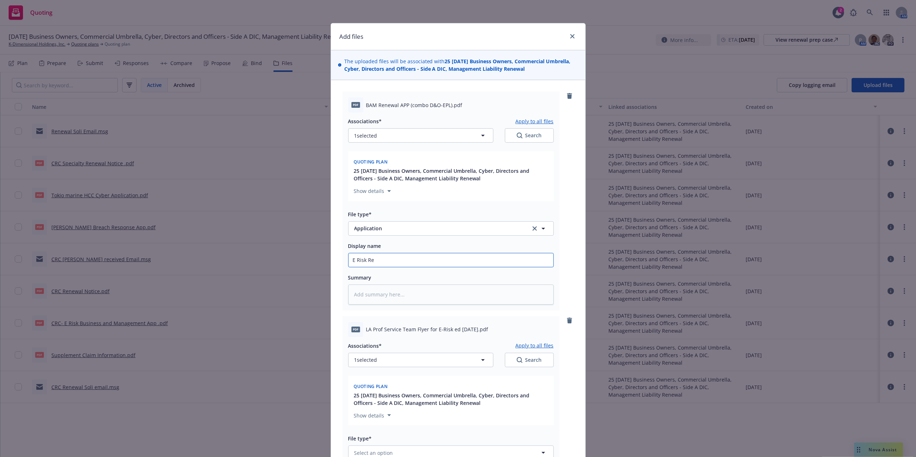
type input "E Risk Ren"
type textarea "x"
type input "E Risk Rene"
type textarea "x"
type input "E Risk Renew"
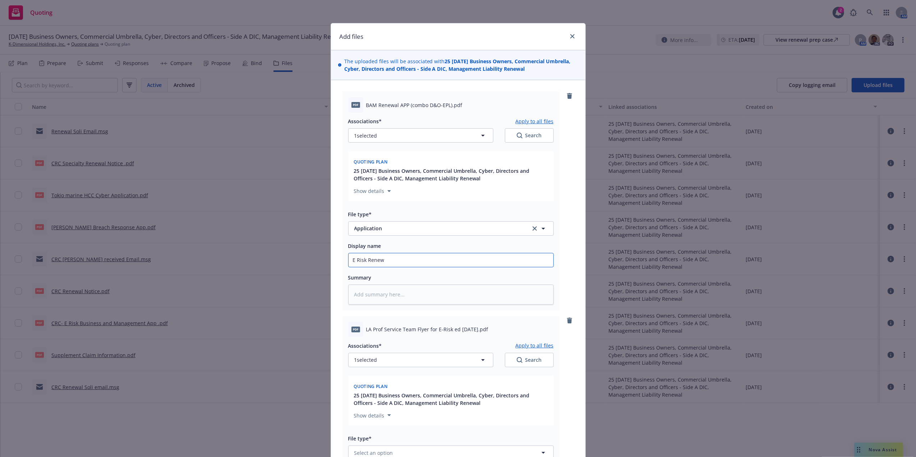
type textarea "x"
type input "E Risk Renewal"
type textarea "x"
type input "E Risk Renewal"
type textarea "x"
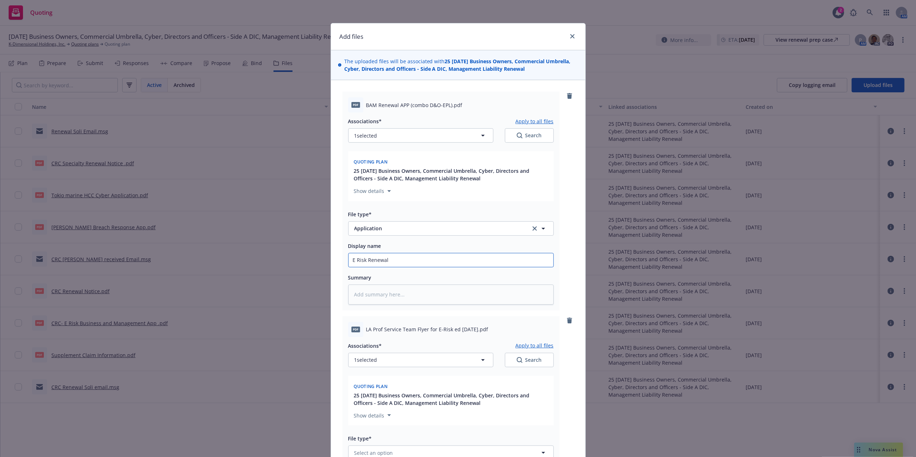
type input "E Risk Renewal A"
type textarea "x"
type input "E Risk Renewal Ap"
type textarea "x"
type input "E Risk Renewal App"
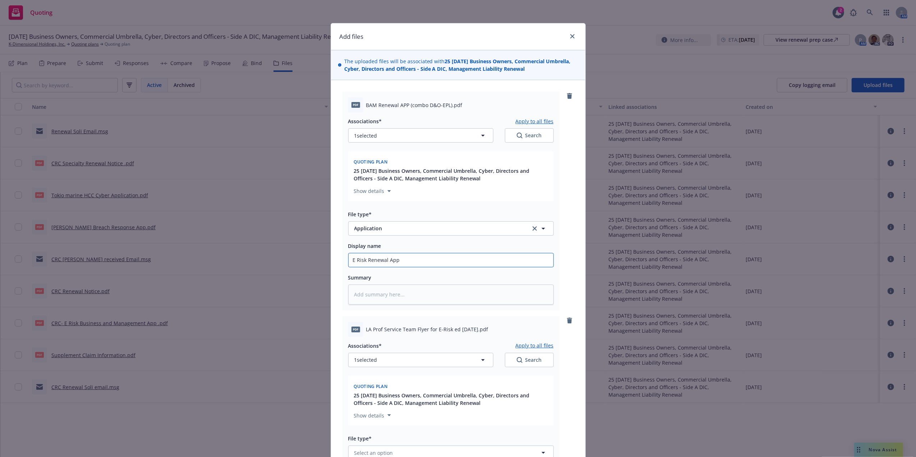
type textarea "x"
type input "E Risk Renewal App"
type textarea "x"
type input "E Risk Renewal App B"
type textarea "x"
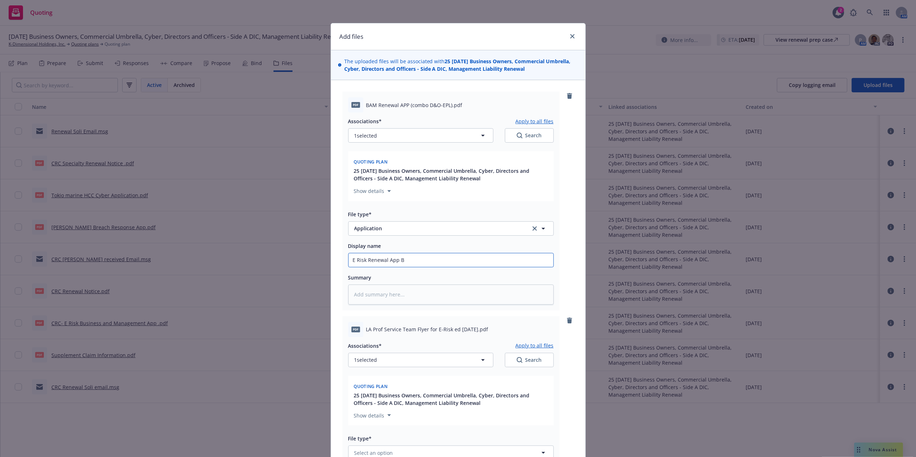
type input "E Risk Renewal App Bu"
type textarea "x"
type input "E Risk Renewal App Busi"
type textarea "x"
type input "E Risk Renewal App Busin"
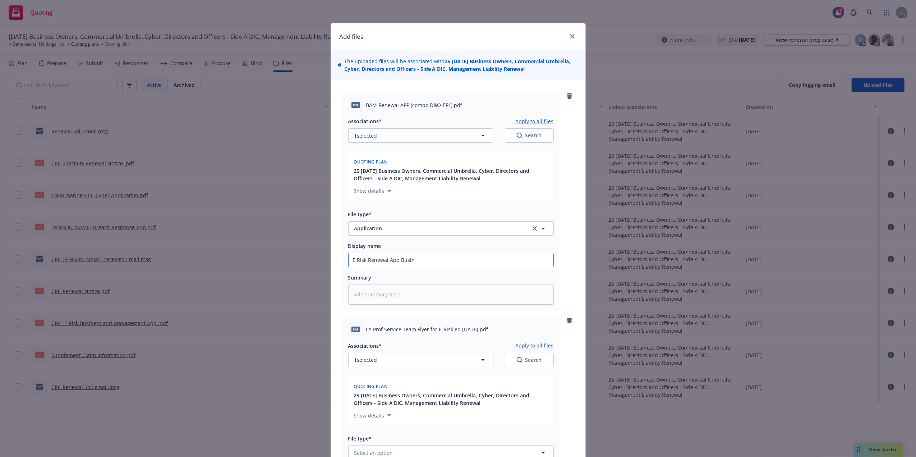
type textarea "x"
type input "E Risk Renewal App Busine"
type textarea "x"
type input "E Risk Renewal App Busines"
type textarea "x"
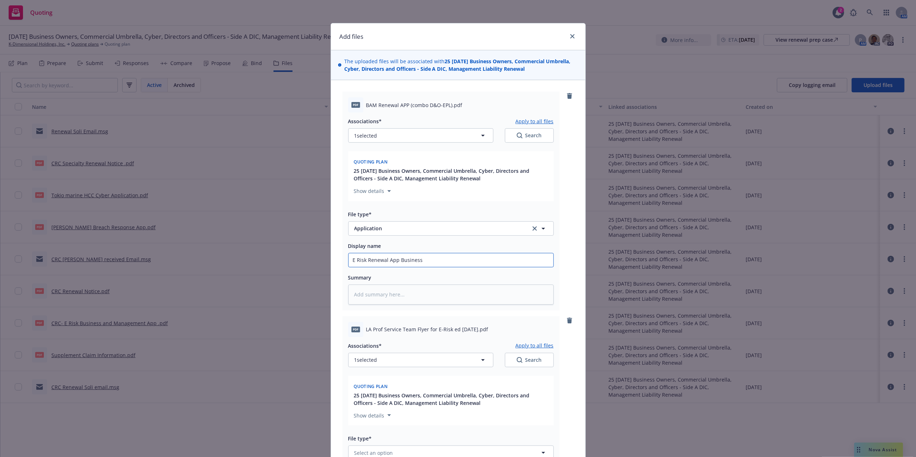
type input "E Risk Renewal App Business"
type textarea "x"
type input "E Risk Renewal App Business a"
type textarea "x"
type input "E Risk Renewal App Business an"
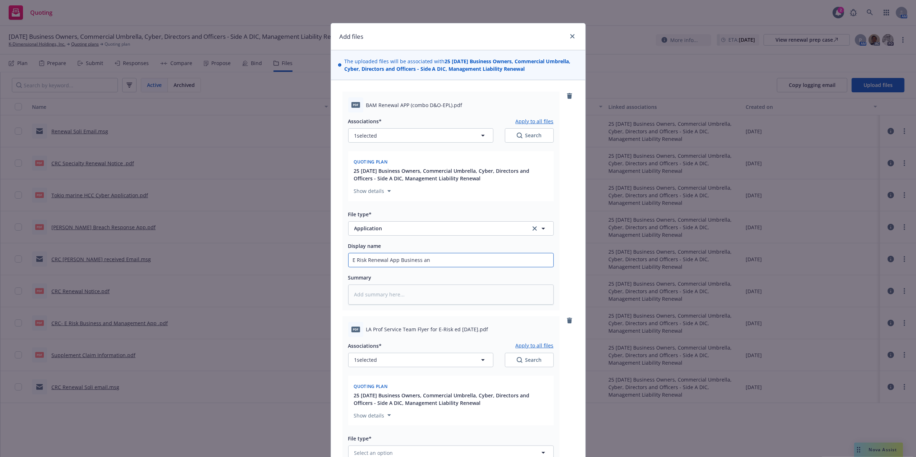
type textarea "x"
type input "E Risk Renewal App Business and"
type textarea "x"
type input "E Risk Renewal App Business and A"
type textarea "x"
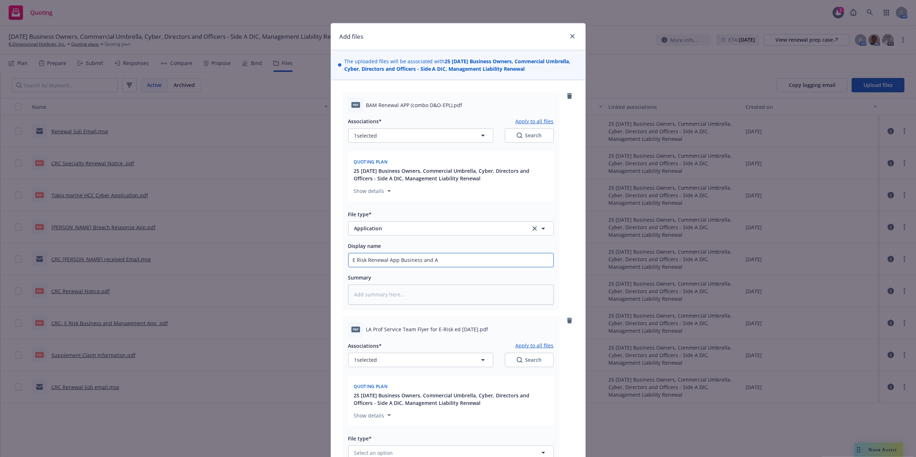
type input "E Risk Renewal App Business and Am"
type textarea "x"
type input "E Risk Renewal App Business and Ama"
type textarea "x"
type input "E Risk Renewal App Business and Aman"
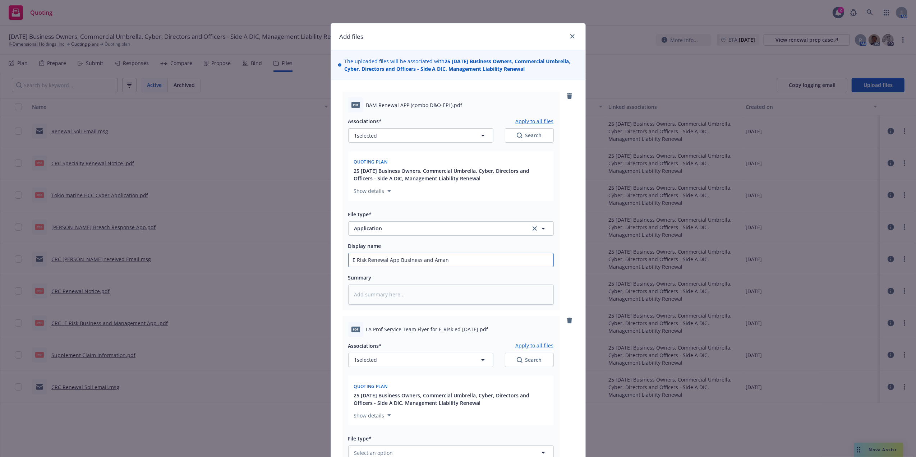
type textarea "x"
type input "E Risk Renewal App Business and Amang"
type textarea "x"
type input "E Risk Renewal App Business and Amange"
type textarea "x"
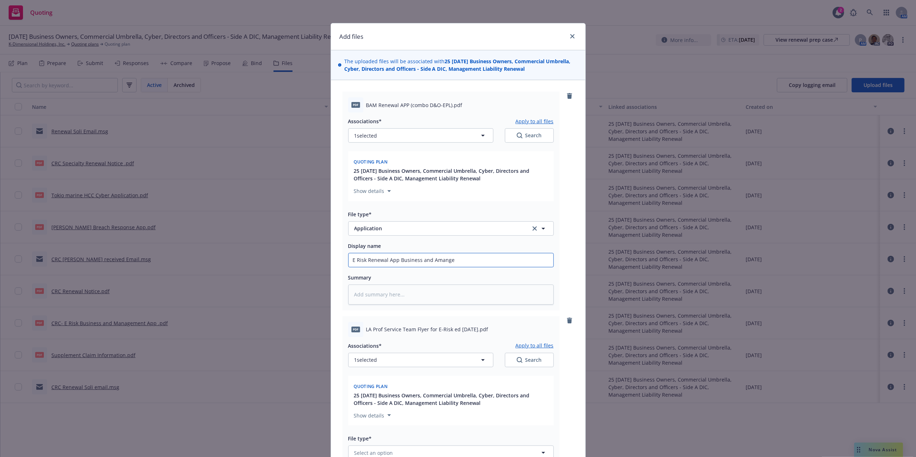
type input "E Risk Renewal App Business and Amang"
type textarea "x"
type input "E Risk Renewal App Business and Aman"
type textarea "x"
type input "E Risk Renewal App Business and Ama"
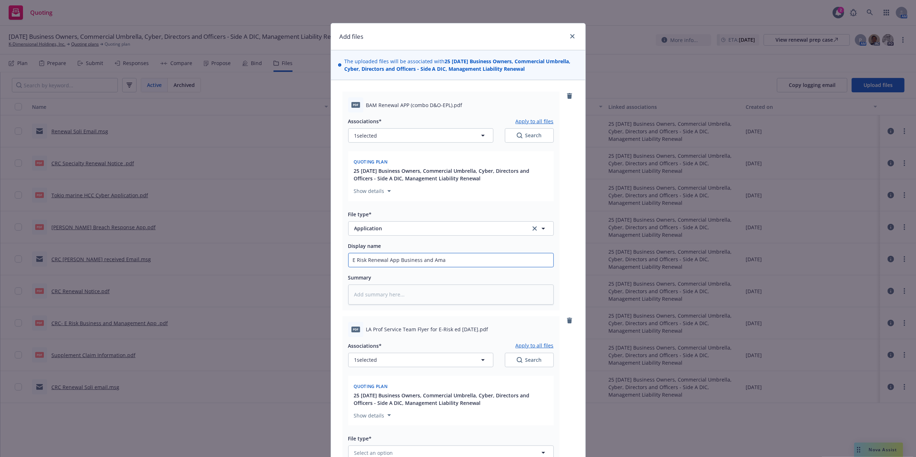
type textarea "x"
type input "E Risk Renewal App Business and Am"
type textarea "x"
type input "E Risk Renewal App Business and A"
type textarea "x"
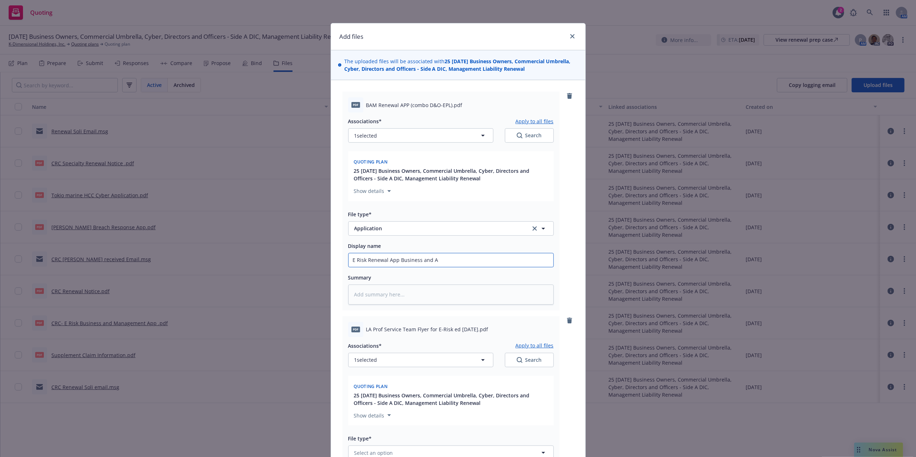
type input "E Risk Renewal App Business and"
type textarea "x"
type input "E Risk Renewal App Business and m"
type textarea "x"
type input "E Risk Renewal App Business and ma"
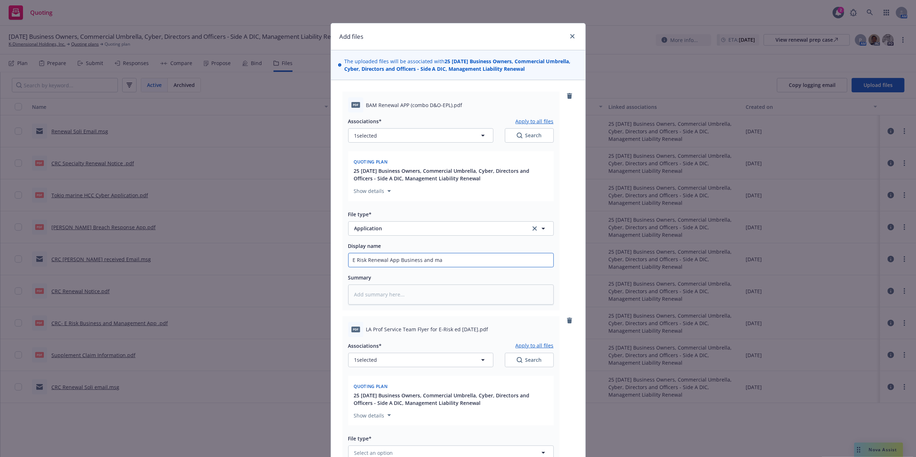
type textarea "x"
type input "E Risk Renewal App Business and man"
type textarea "x"
type input "E Risk Renewal App Business and manag"
type textarea "x"
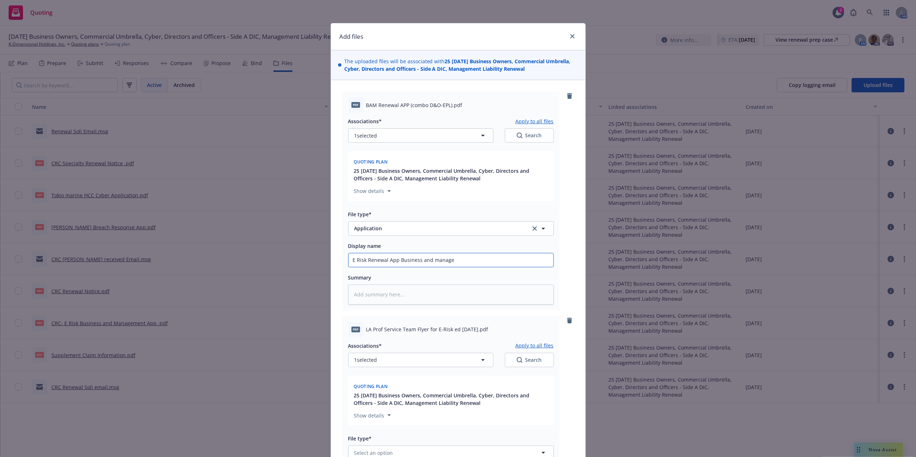
type input "E Risk Renewal App Business and managem"
type textarea "x"
type input "E Risk Renewal App Business and managemen"
type textarea "x"
type input "E Risk Renewal App Business and management"
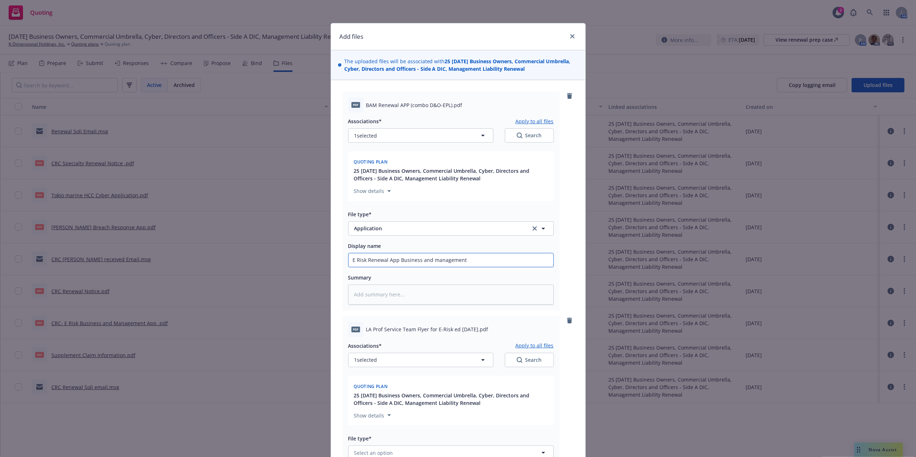
type textarea "x"
type input "E Risk Renewal App Business and management L"
type textarea "x"
type input "E Risk Renewal App Business and management Li"
type textarea "x"
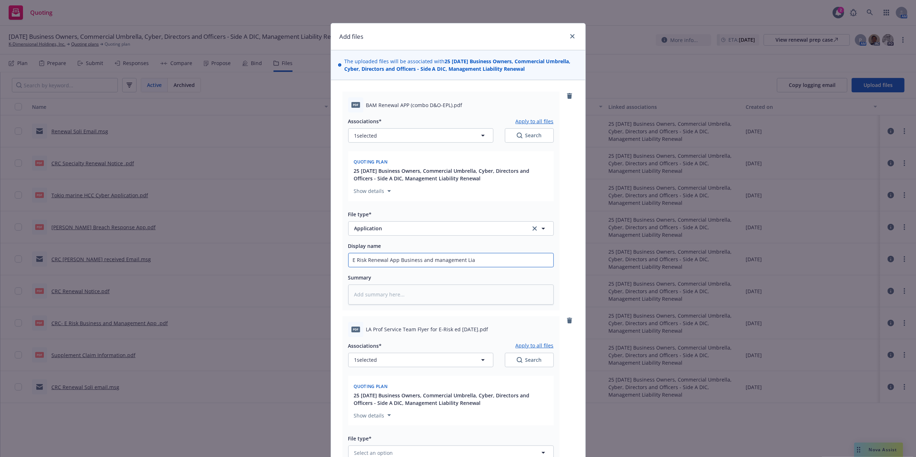
type input "E Risk Renewal App Business and management Liab"
type textarea "x"
type input "E Risk Renewal App Business and management Liabi"
type textarea "x"
type input "E Risk Renewal App Business and management Liabil"
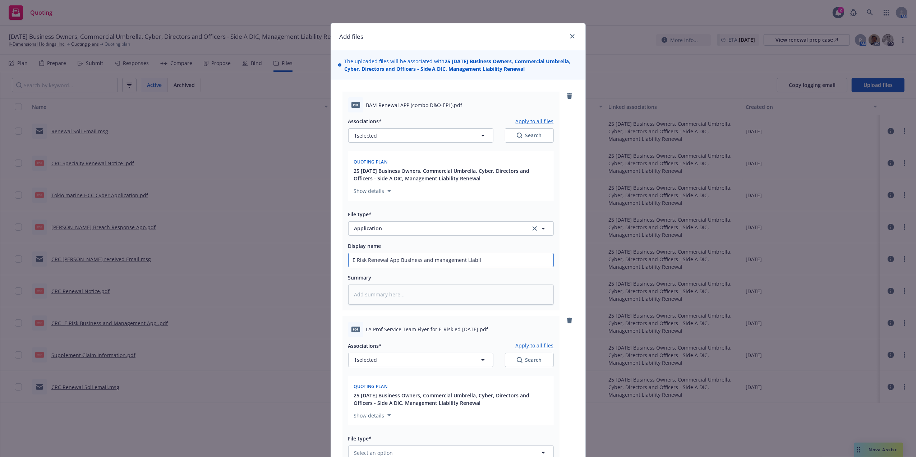
type textarea "x"
type input "E Risk Renewal App Business and management Liabili"
type textarea "x"
type input "E Risk Renewal App Business and management Liability"
type textarea "x"
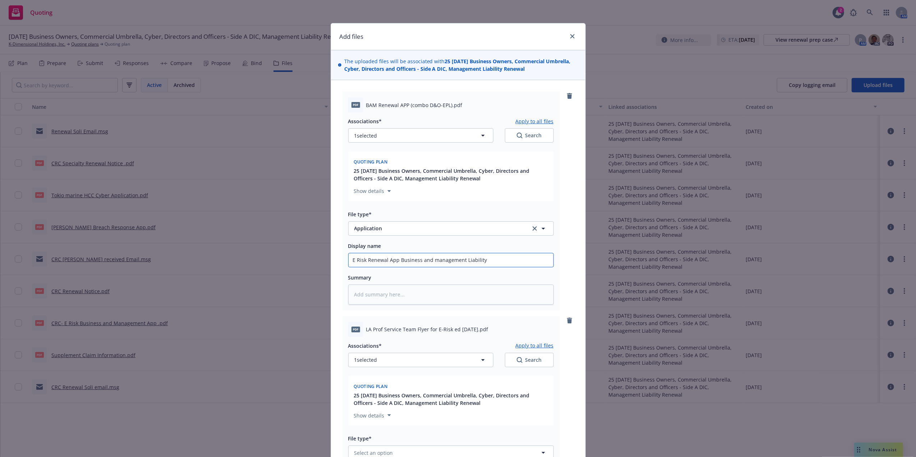
type input "E Risk Renewal App Business and management Liabilit"
type textarea "x"
type input "E Risk Renewal App Business and management Liabili"
type textarea "x"
type input "E Risk Renewal App Business and management Liabil"
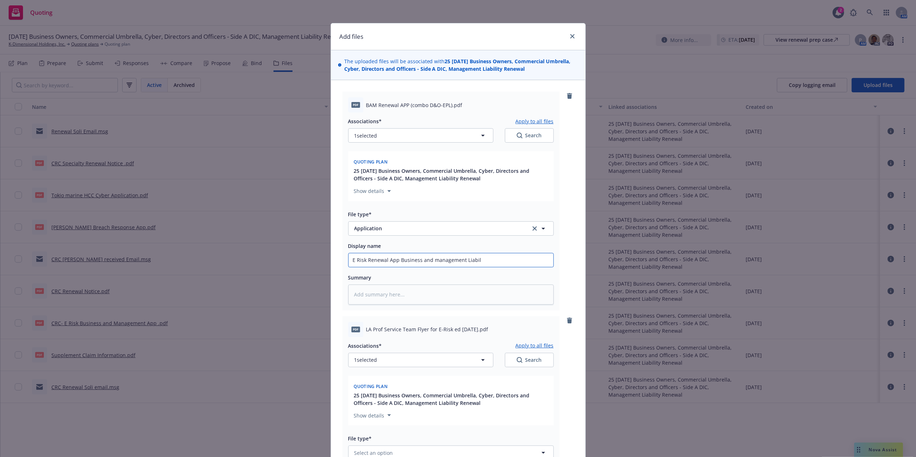
type textarea "x"
type input "E Risk Renewal App Business and management Liabi"
type textarea "x"
type input "E Risk Renewal App Business and management Liab"
type textarea "x"
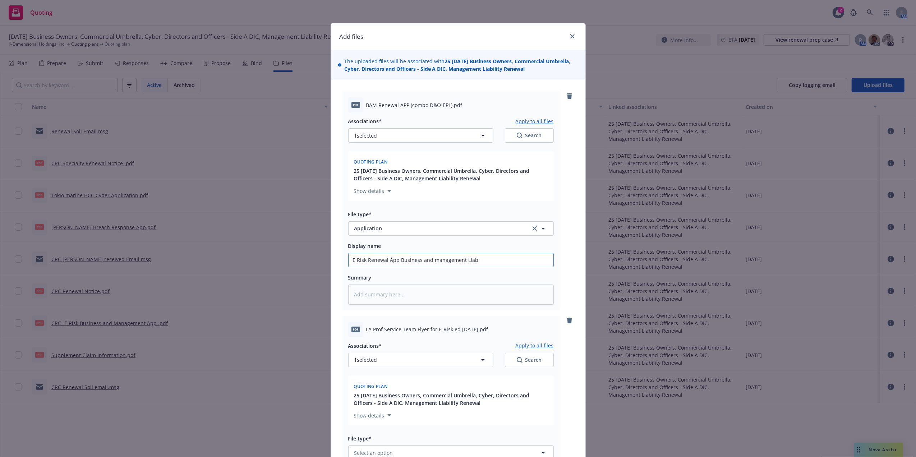
type input "E Risk Renewal App Business and management Lia"
type textarea "x"
type input "E Risk Renewal App Business and management L"
type textarea "x"
type input "E Risk Renewal App Business and management"
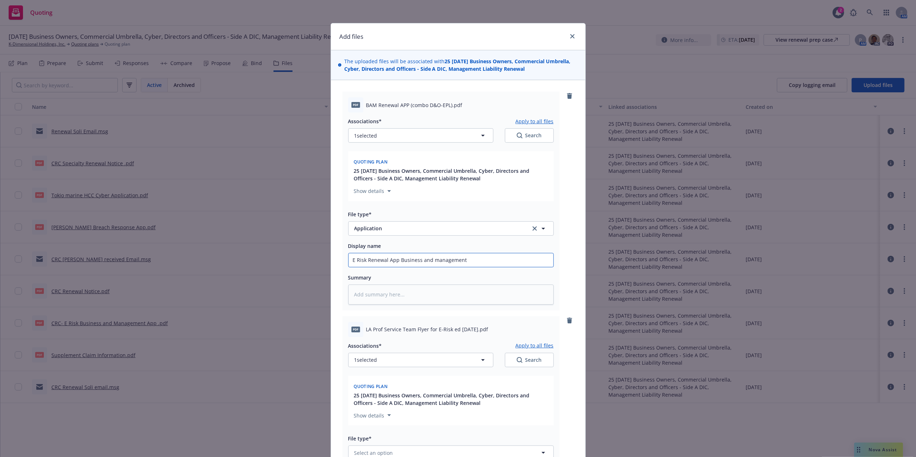
type textarea "x"
type input "E Risk Renewal App Business and management A"
type textarea "x"
type input "E Risk Renewal App Business and management Ap"
type textarea "x"
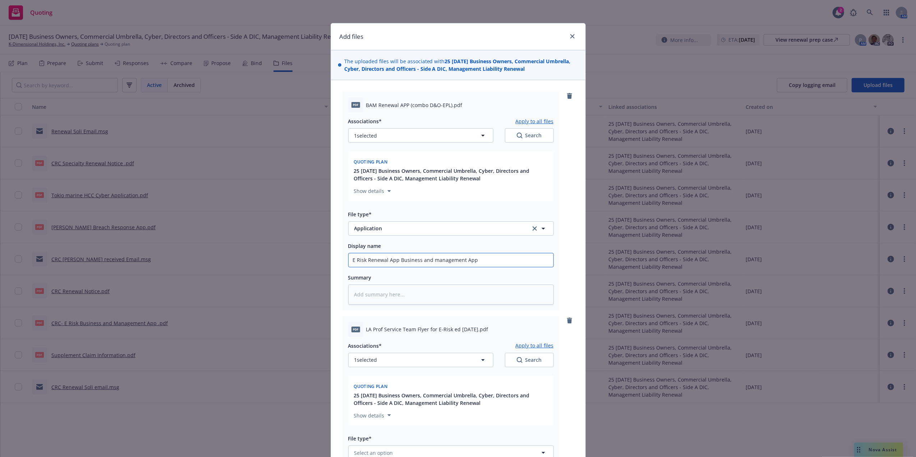
type input "E Risk Renewal App Business and management App"
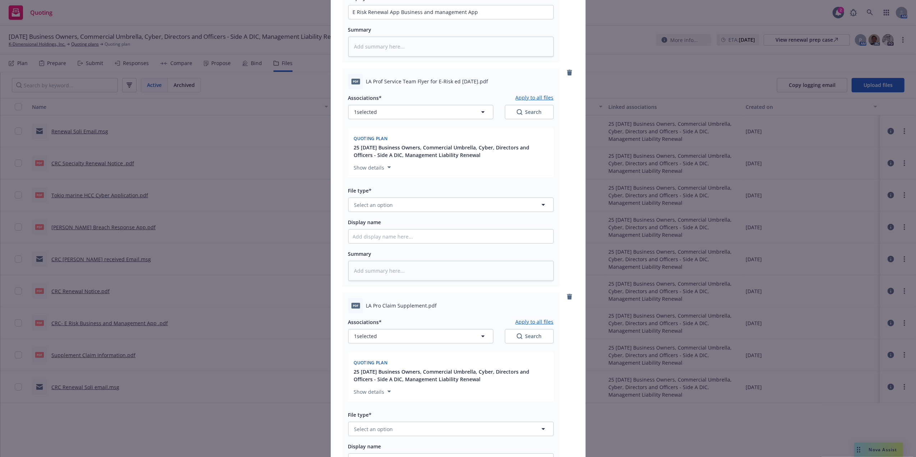
scroll to position [250, 0]
click at [397, 206] on button "Select an option" at bounding box center [451, 202] width 206 height 14
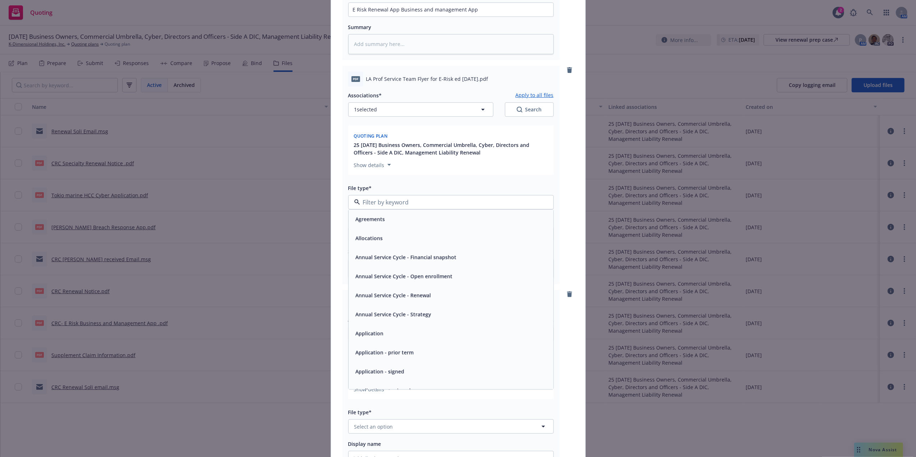
type input "a"
click at [387, 259] on div "Application" at bounding box center [451, 260] width 196 height 10
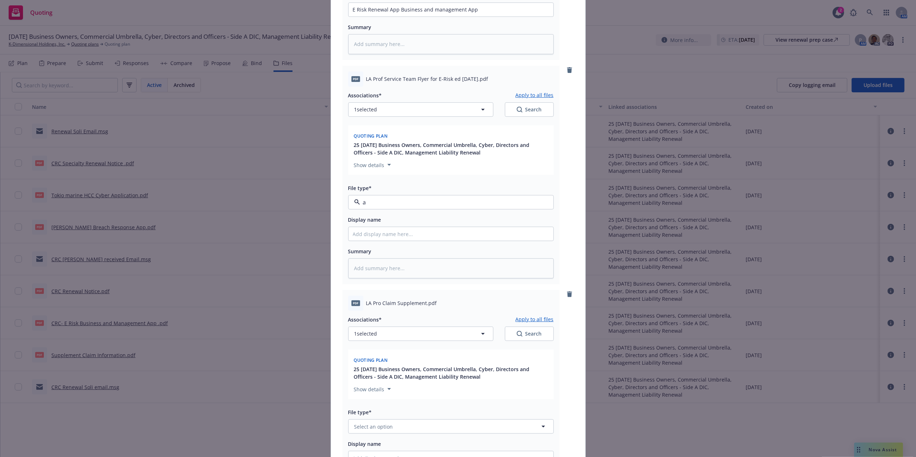
type textarea "x"
type input "Application"
click at [391, 234] on input "Display name" at bounding box center [451, 234] width 205 height 14
click at [385, 203] on span "Application" at bounding box center [437, 203] width 166 height 8
type input "ren"
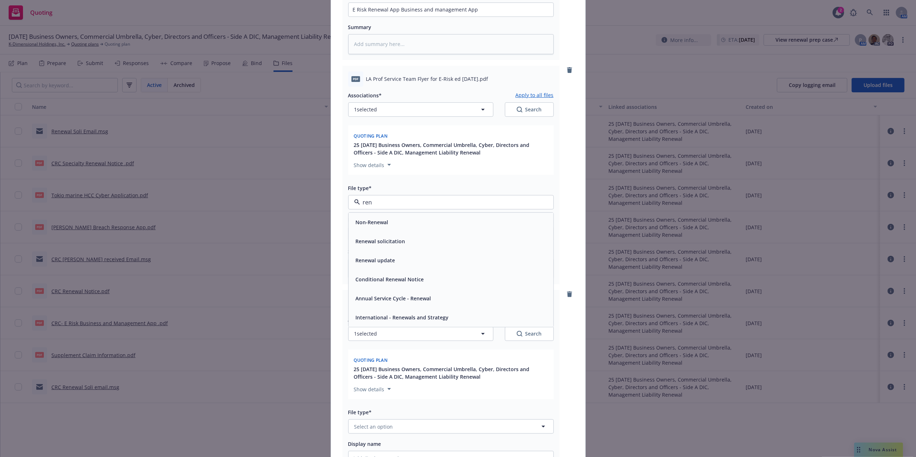
click at [384, 249] on div "Renewal solicitation" at bounding box center [451, 241] width 205 height 19
click at [392, 235] on input "Display name" at bounding box center [451, 234] width 205 height 14
type textarea "x"
type input "R"
type textarea "x"
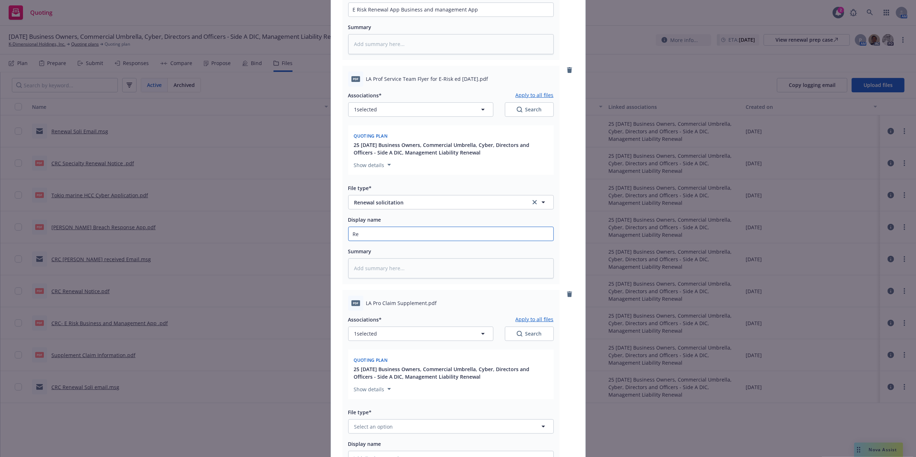
type input "Ren"
type textarea "x"
type input "Rene"
type textarea "x"
type input "Renew"
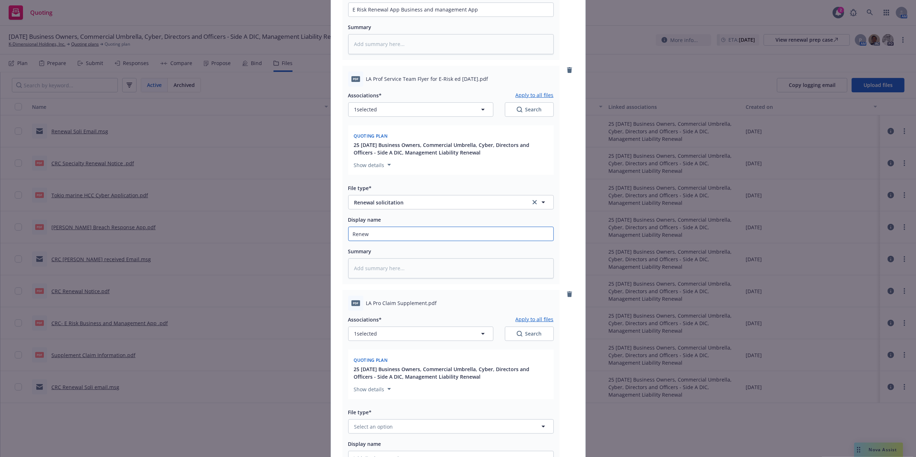
type textarea "x"
type input "Renewal"
type textarea "x"
type input "Renewal"
type textarea "x"
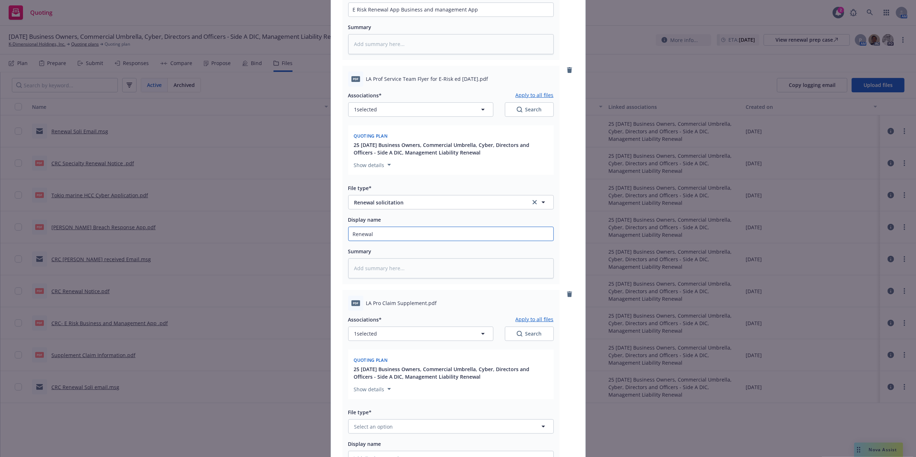
type input "Renewal N"
type textarea "x"
type input "Renewal No"
type textarea "x"
type input "Renewal Not"
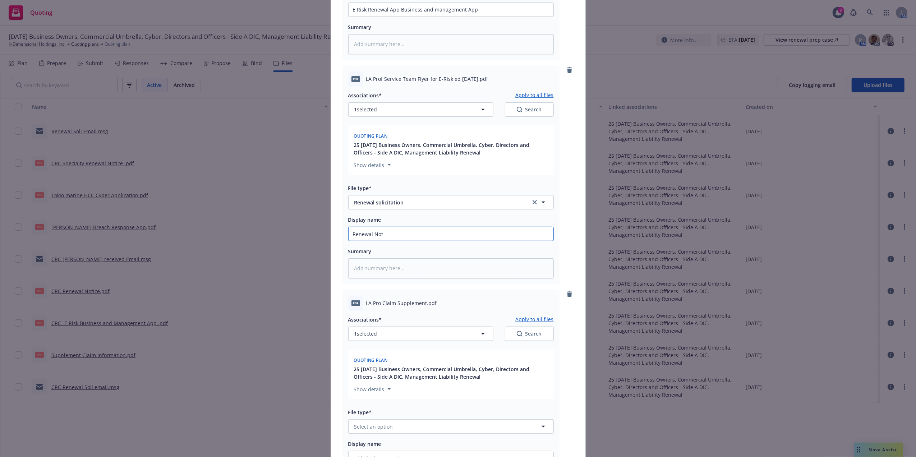
type textarea "x"
type input "Renewal Noti"
type textarea "x"
type input "Renewal Notic"
type textarea "x"
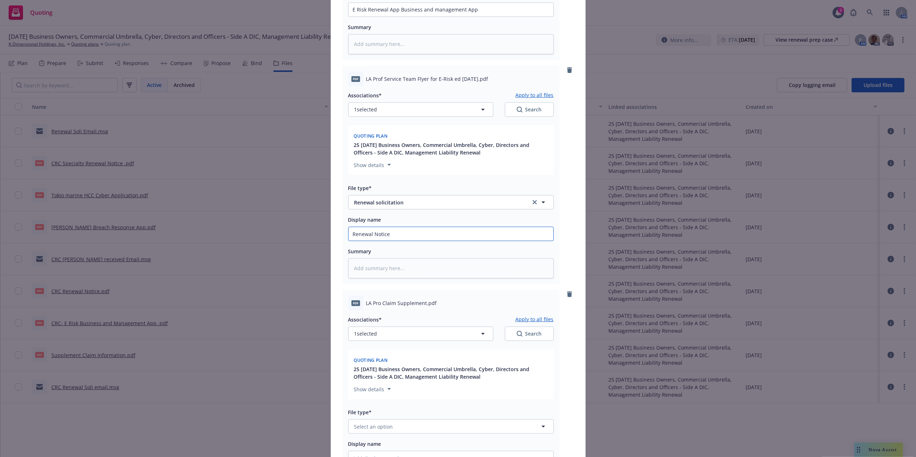
type input "Renewal Notice"
type textarea "x"
type input "Renewal Notice C"
type textarea "x"
type input "Renewal Notice CR"
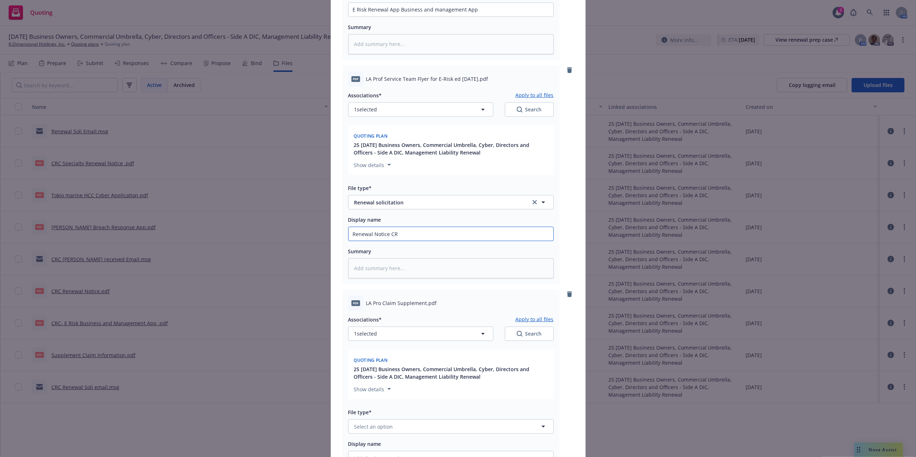
type textarea "x"
type input "Renewal Notice CRC"
type textarea "x"
type input "Renewal Notice CRC G"
type textarea "x"
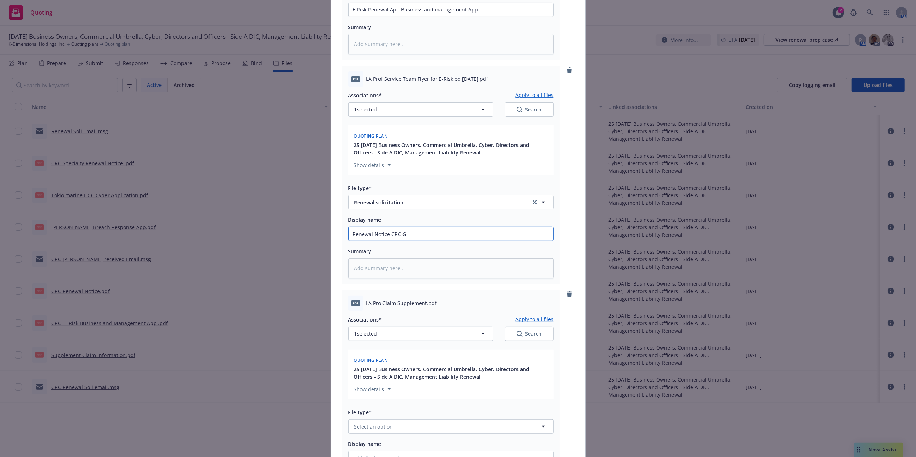
type input "Renewal Notice CRC Gr"
type textarea "x"
type input "Renewal Notice CRC Grou"
type textarea "x"
type input "Renewal Notice CRC Group"
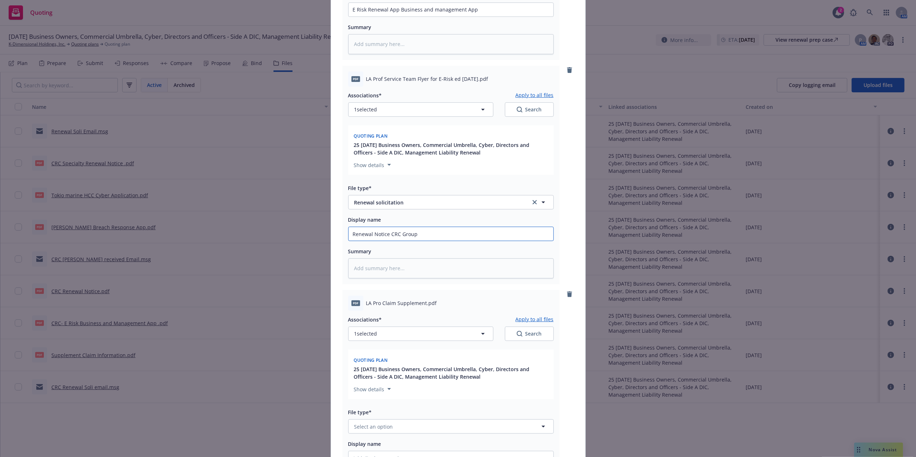
type textarea "x"
type input "Renewal Notice CRC Group"
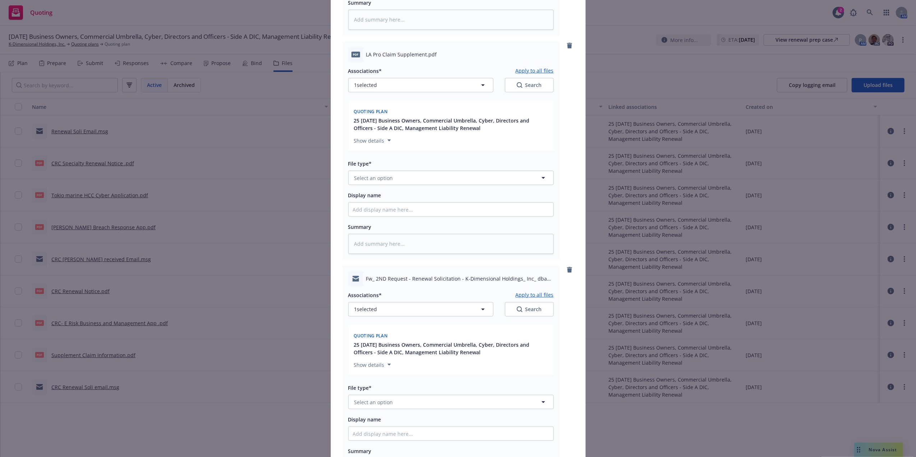
scroll to position [538, 0]
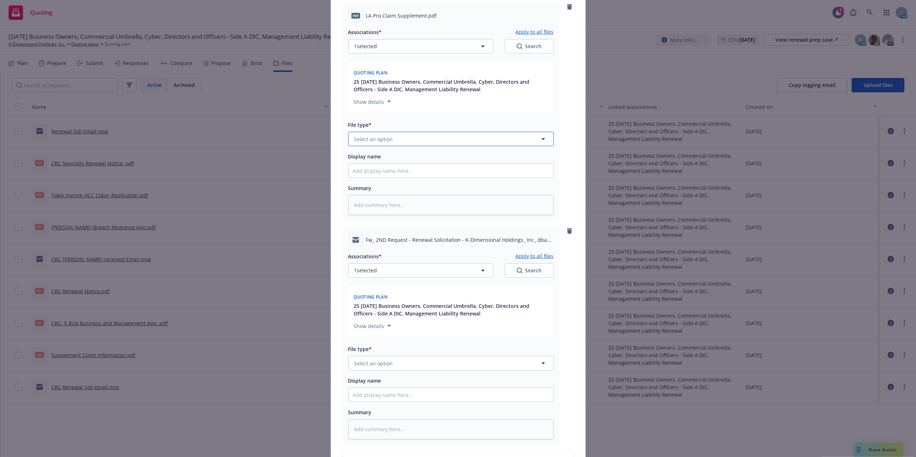
click at [412, 138] on button "Select an option" at bounding box center [451, 139] width 206 height 14
click at [389, 135] on button "Select an option" at bounding box center [451, 139] width 206 height 14
type input "app"
click at [385, 157] on div "Application" at bounding box center [451, 159] width 196 height 10
click at [391, 177] on input "Display name" at bounding box center [451, 171] width 205 height 14
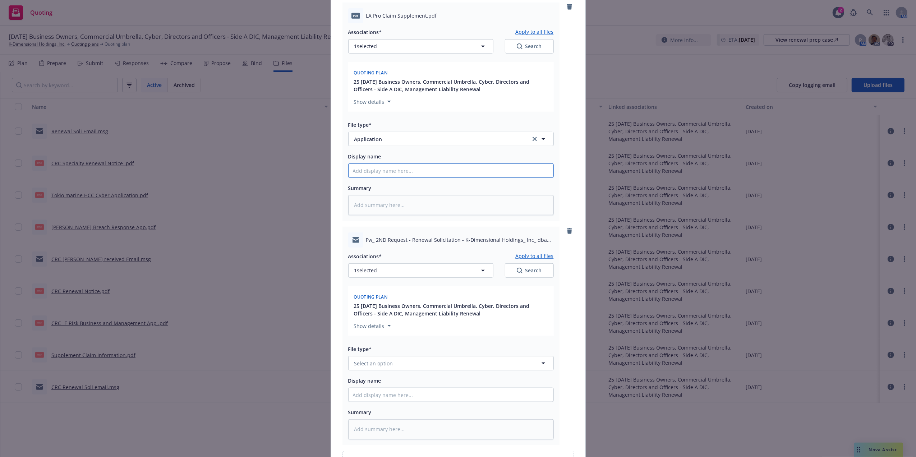
type textarea "x"
type input "S"
type textarea "x"
type input "Su"
type textarea "x"
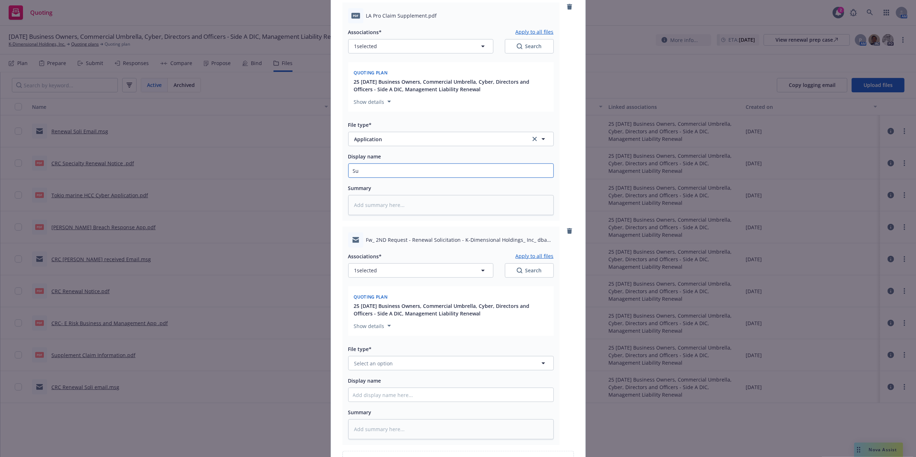
type input "Sup"
type textarea "x"
type input "Supp"
type textarea "x"
type input "Suppl"
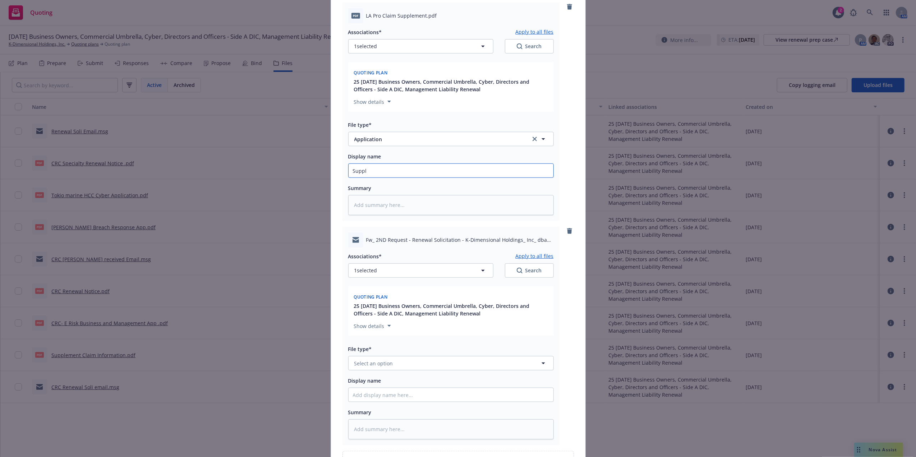
type textarea "x"
type input "Supple"
type textarea "x"
type input "Supplem"
type textarea "x"
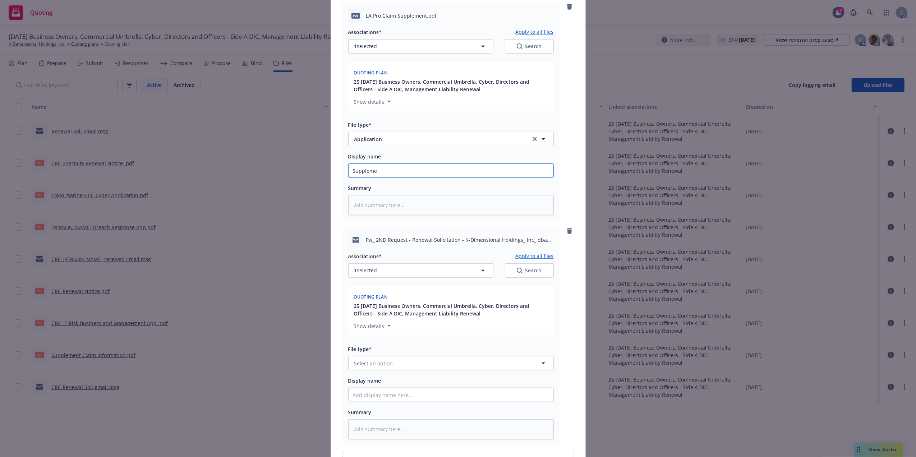
type input "Supplemen"
type textarea "x"
type input "Supplement"
type textarea "x"
type input "Supplementa"
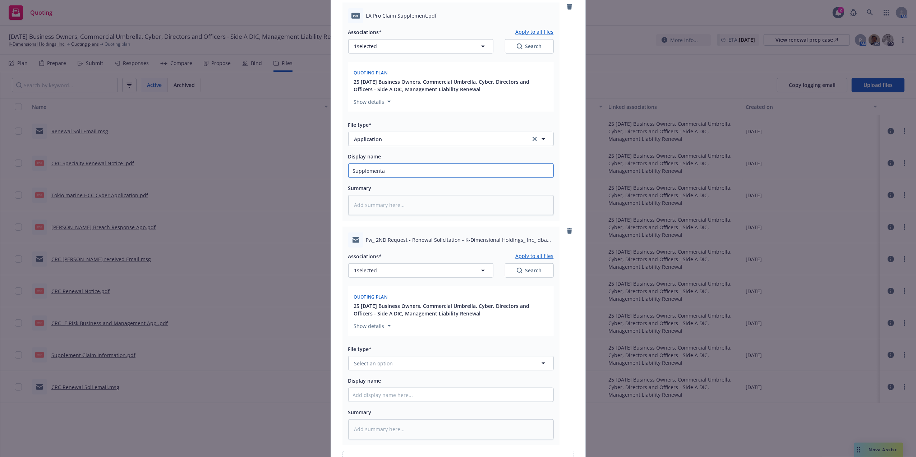
type textarea "x"
type input "Supplemental"
type textarea "x"
type input "Supplemental C"
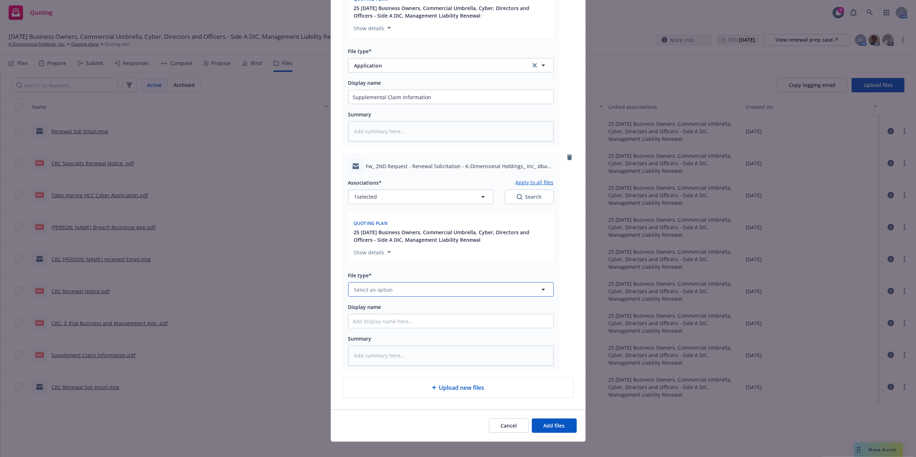
click at [370, 292] on span "Select an option" at bounding box center [373, 290] width 39 height 8
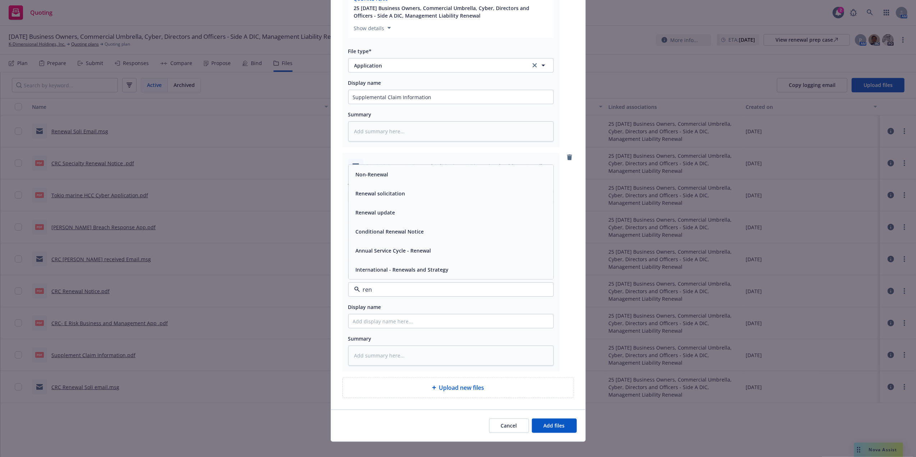
click at [375, 200] on div "Renewal solicitation" at bounding box center [451, 193] width 205 height 19
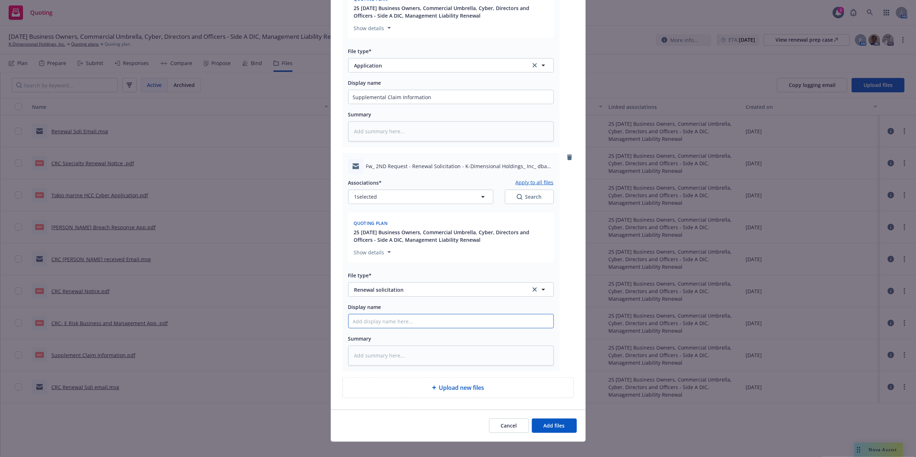
click at [409, 322] on input "Display name" at bounding box center [451, 321] width 205 height 14
click at [559, 426] on span "Add files" at bounding box center [554, 425] width 21 height 7
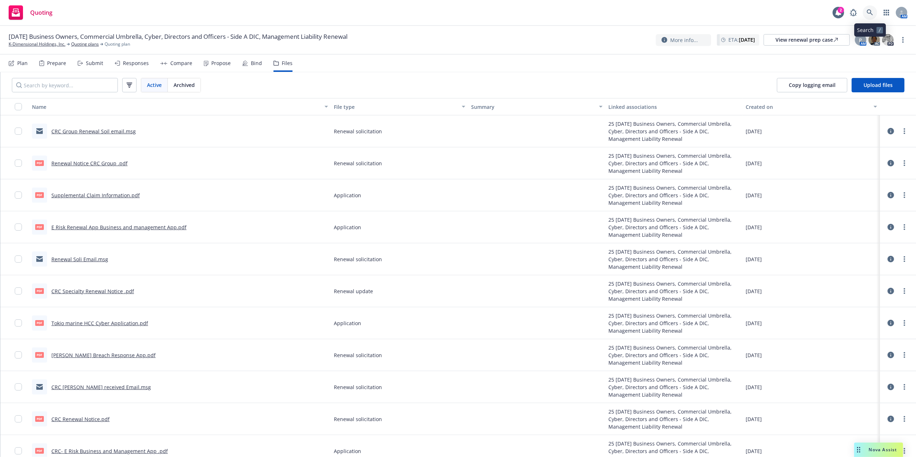
click at [867, 15] on icon at bounding box center [870, 12] width 6 height 6
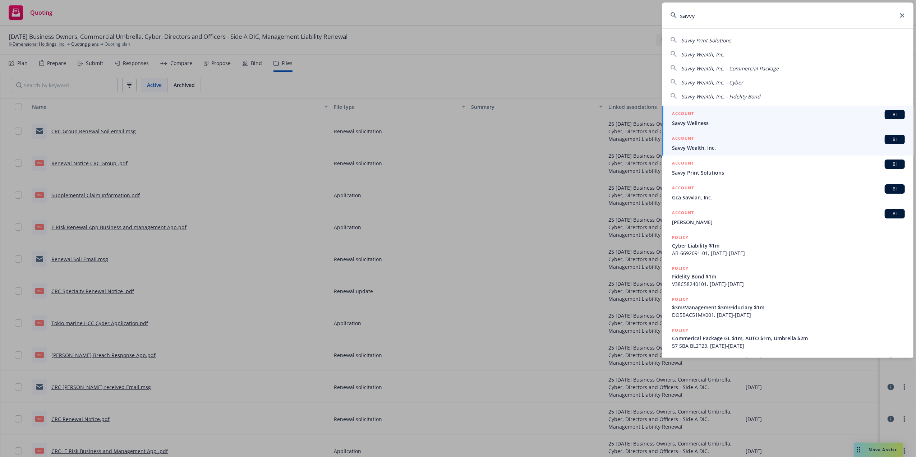
click at [702, 145] on span "Savvy Wealth, Inc." at bounding box center [788, 148] width 233 height 8
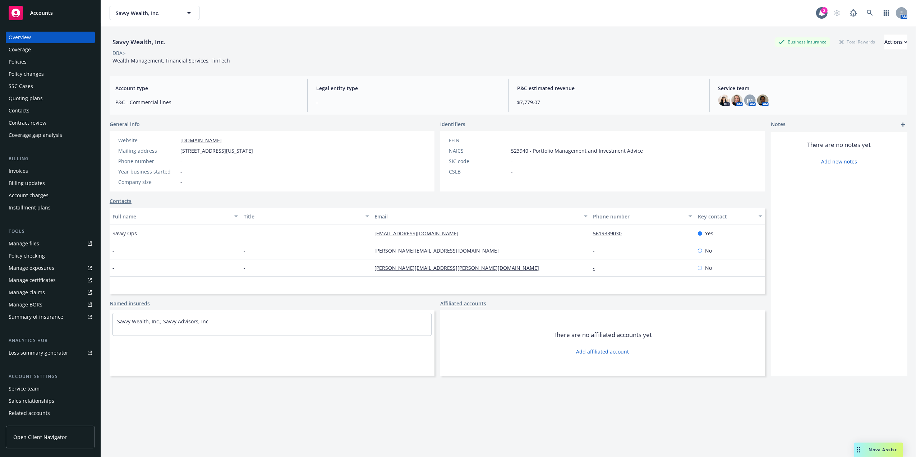
click at [55, 98] on div "Quoting plans" at bounding box center [50, 98] width 83 height 11
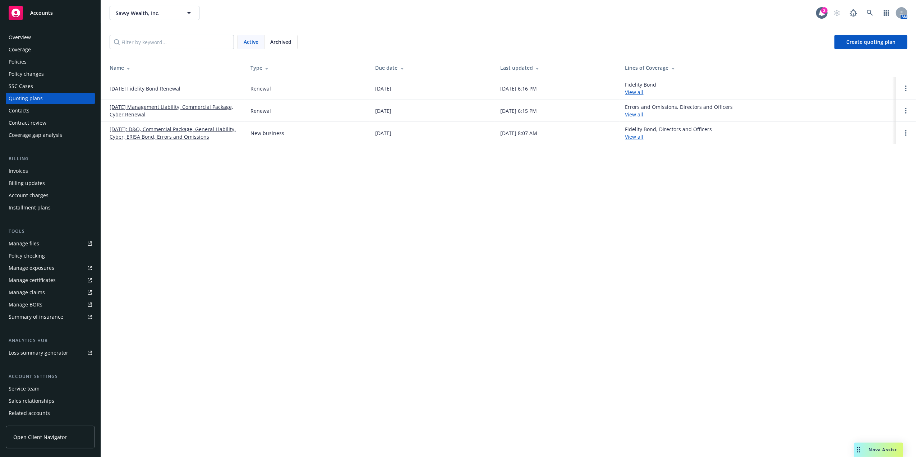
click at [155, 103] on td "[DATE] Management Liability, Commercial Package, Cyber Renewal" at bounding box center [173, 111] width 144 height 22
click at [156, 105] on link "[DATE] Management Liability, Commercial Package, Cyber Renewal" at bounding box center [174, 110] width 129 height 15
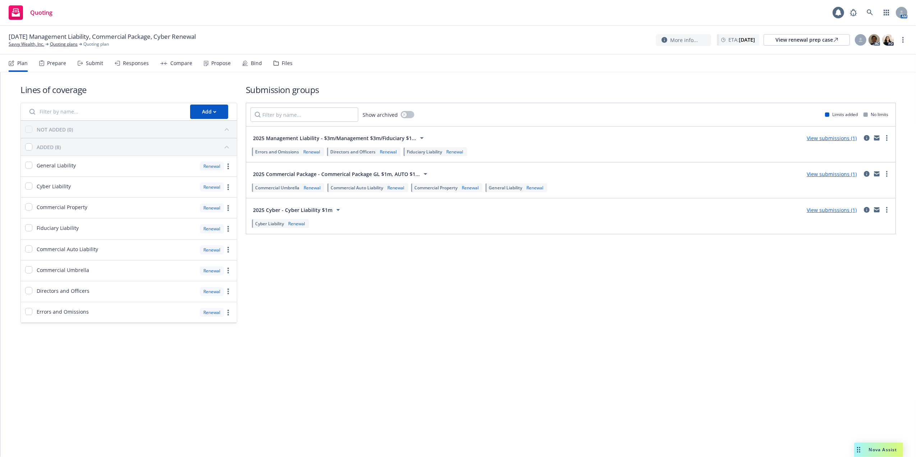
click at [280, 66] on div "Files" at bounding box center [282, 63] width 19 height 17
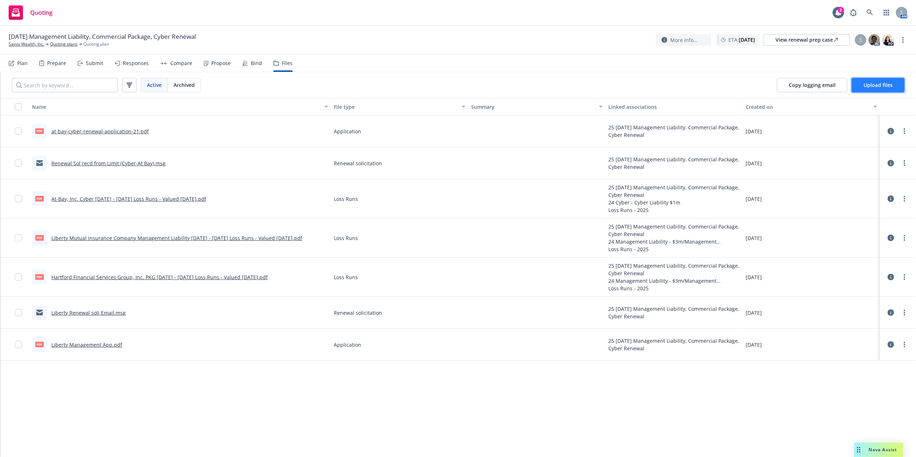
click at [871, 88] on span "Upload files" at bounding box center [878, 85] width 29 height 7
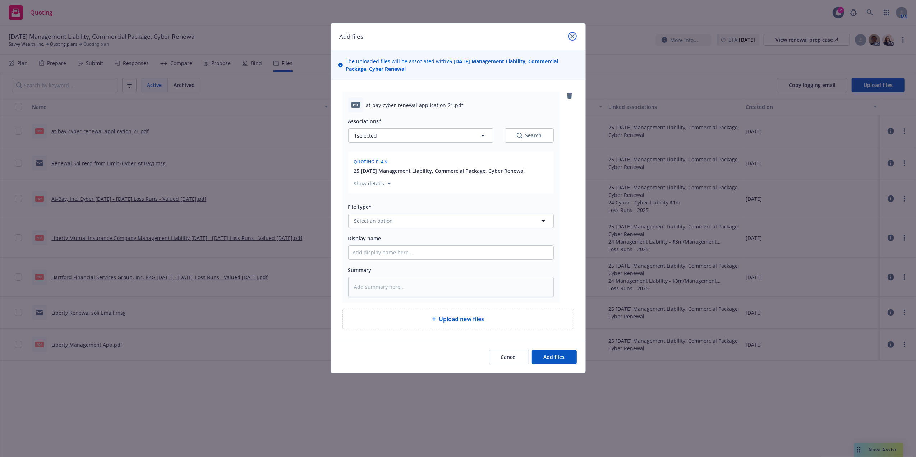
click at [570, 36] on icon "close" at bounding box center [572, 36] width 4 height 4
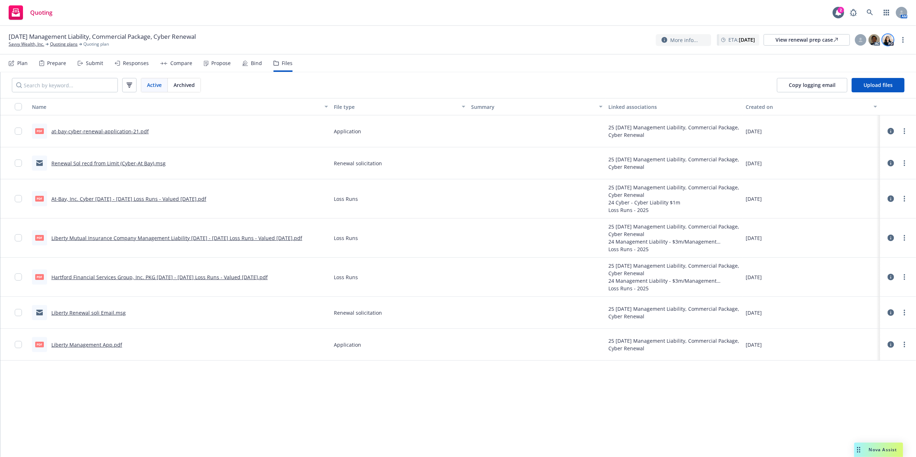
click at [889, 42] on img at bounding box center [887, 39] width 11 height 11
click at [877, 40] on img at bounding box center [874, 39] width 11 height 11
click at [857, 38] on div at bounding box center [860, 39] width 11 height 11
click at [856, 39] on div at bounding box center [860, 39] width 11 height 11
click at [867, 16] on link at bounding box center [870, 12] width 14 height 14
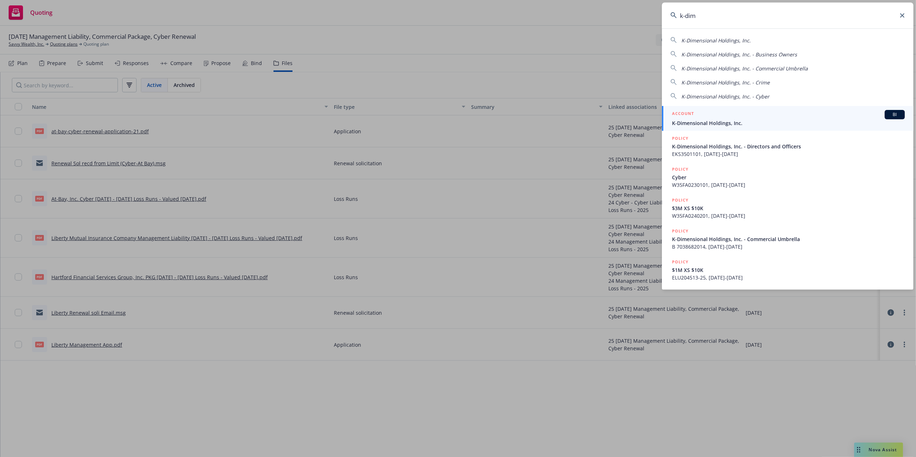
type input "k-dim"
click at [705, 109] on link "ACCOUNT BI K-Dimensional Holdings, Inc." at bounding box center [788, 118] width 252 height 25
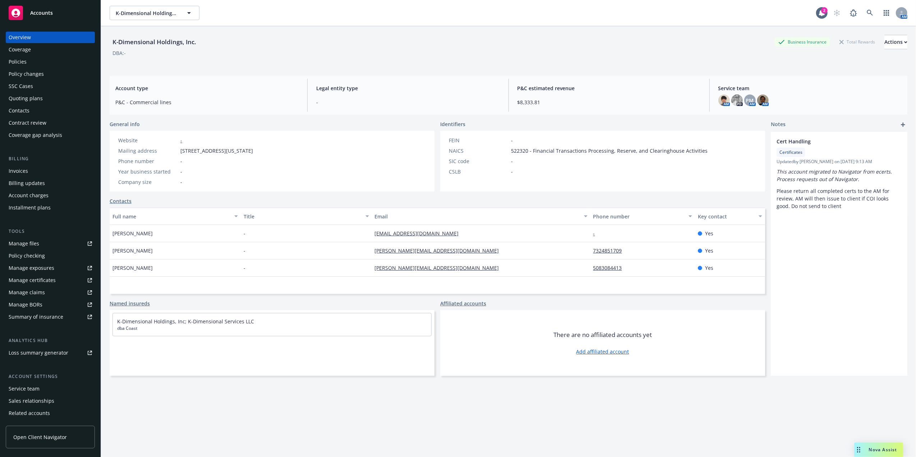
click at [33, 102] on div "Quoting plans" at bounding box center [26, 98] width 34 height 11
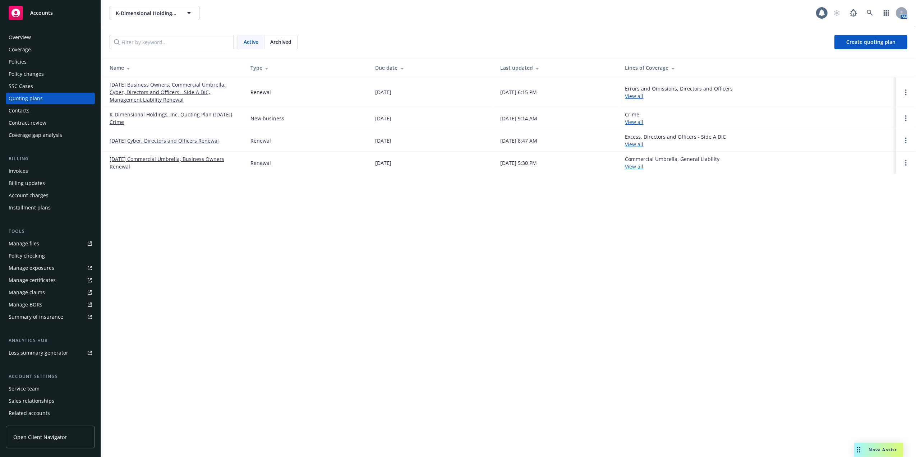
click at [164, 97] on link "[DATE] Business Owners, Commercial Umbrella, Cyber, Directors and Officers - Si…" at bounding box center [174, 92] width 129 height 23
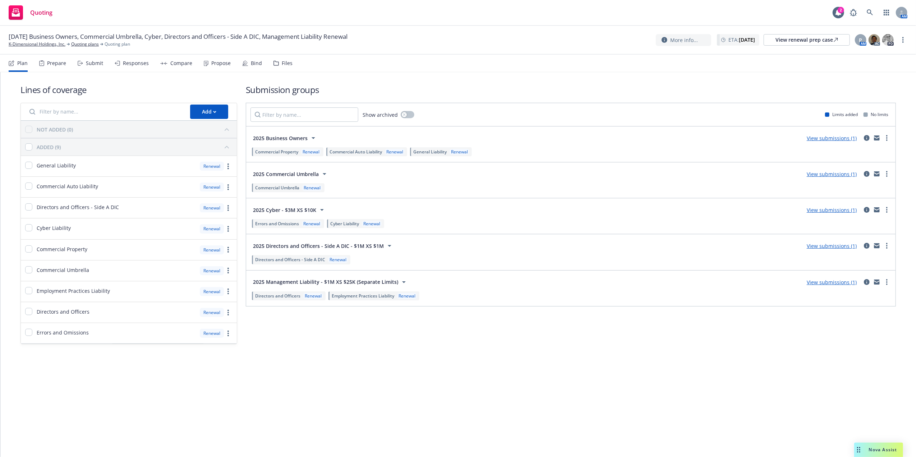
click at [287, 65] on div "Files" at bounding box center [287, 63] width 11 height 6
